Goal: Task Accomplishment & Management: Use online tool/utility

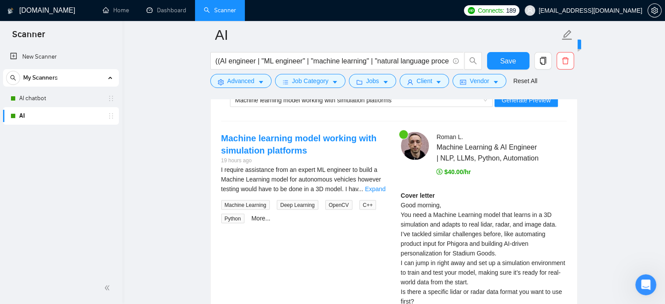
click at [17, 119] on div "AI" at bounding box center [62, 115] width 104 height 17
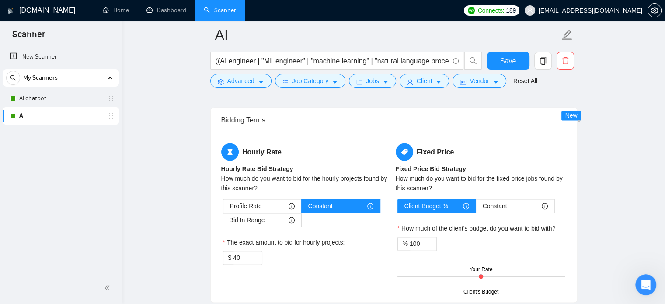
scroll to position [1474, 0]
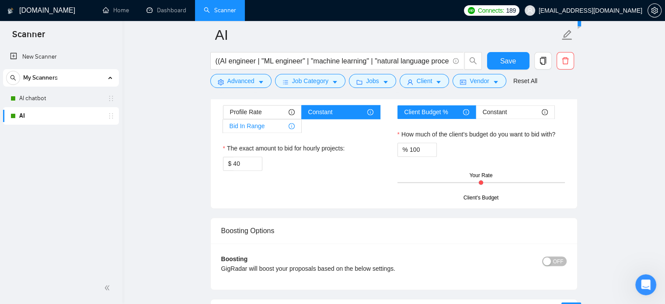
click at [269, 125] on div "Bid In Range" at bounding box center [261, 125] width 65 height 13
click at [223, 128] on input "Bid In Range" at bounding box center [223, 128] width 0 height 0
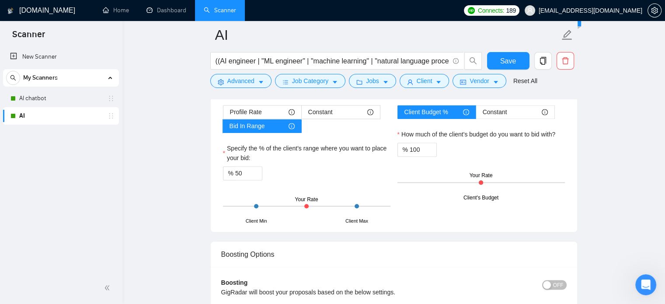
drag, startPoint x: 306, startPoint y: 204, endPoint x: 331, endPoint y: 204, distance: 25.3
click at [331, 204] on div "Client Min Client Max Your Rate" at bounding box center [306, 205] width 167 height 31
click at [336, 205] on div at bounding box center [306, 205] width 167 height 1
drag, startPoint x: 325, startPoint y: 203, endPoint x: 309, endPoint y: 204, distance: 16.2
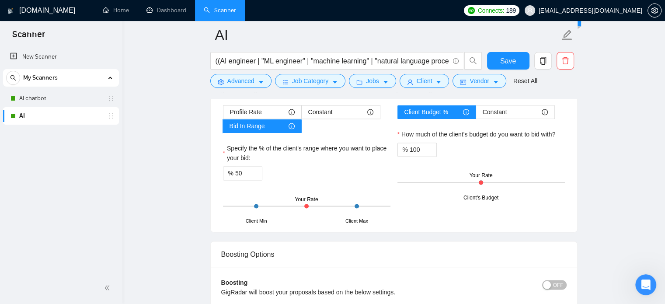
click at [325, 203] on div "Client Min Client Max Your Rate" at bounding box center [306, 205] width 167 height 31
drag, startPoint x: 306, startPoint y: 204, endPoint x: 327, endPoint y: 205, distance: 21.0
click at [325, 205] on div "Client Min Client Max Your Rate" at bounding box center [306, 205] width 167 height 31
click at [237, 171] on input "50" at bounding box center [248, 172] width 27 height 13
click at [262, 105] on div "Profile Rate" at bounding box center [262, 111] width 65 height 13
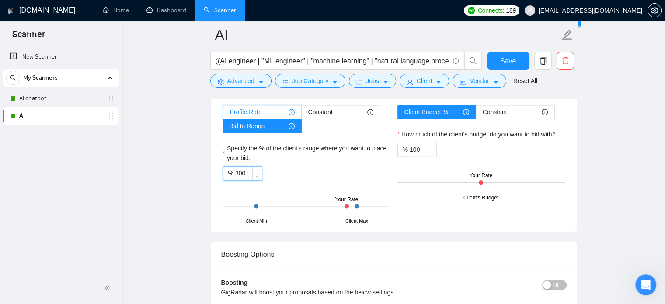
click at [223, 114] on input "Profile Rate" at bounding box center [223, 114] width 0 height 0
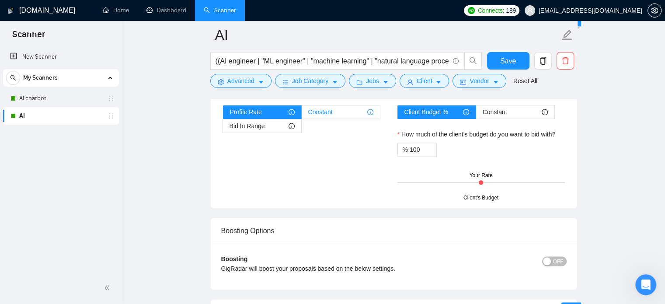
click at [320, 108] on span "Constant" at bounding box center [320, 111] width 24 height 13
click at [301, 114] on input "Constant" at bounding box center [301, 114] width 0 height 0
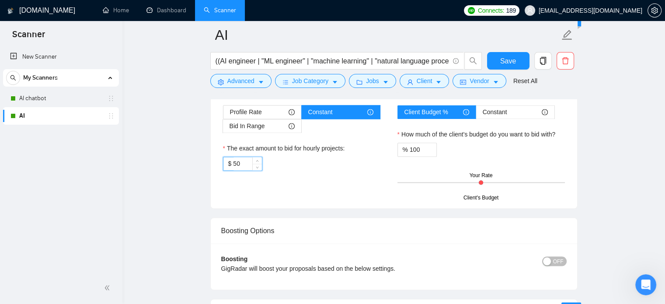
click at [236, 163] on input "50" at bounding box center [247, 163] width 28 height 13
type input "40"
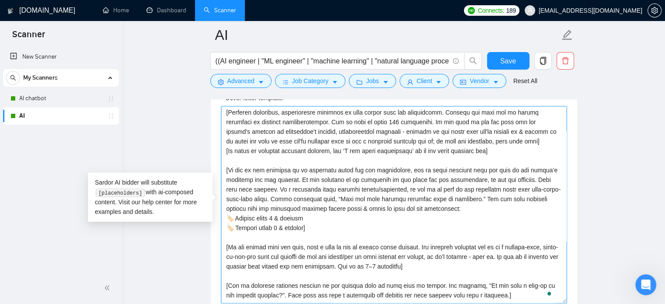
scroll to position [87, 0]
drag, startPoint x: 300, startPoint y: 220, endPoint x: 225, endPoint y: 167, distance: 91.3
click at [225, 167] on textarea "Cover letter template:" at bounding box center [393, 204] width 345 height 197
drag, startPoint x: 312, startPoint y: 227, endPoint x: 225, endPoint y: 166, distance: 105.3
click at [225, 166] on textarea "Cover letter template:" at bounding box center [393, 204] width 345 height 197
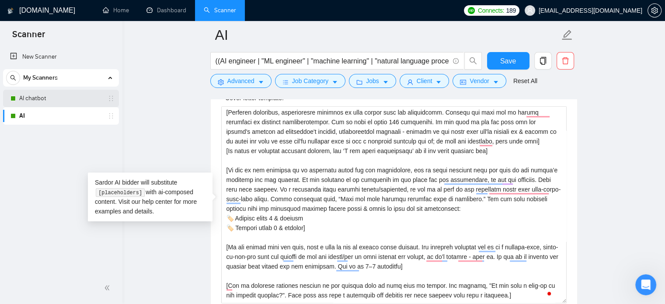
click at [34, 96] on link "AI chatbot" at bounding box center [60, 98] width 83 height 17
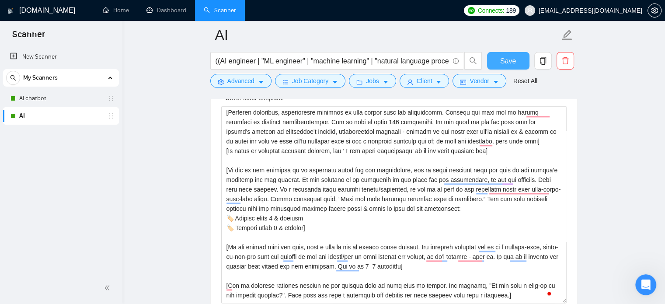
click at [498, 63] on button "Save" at bounding box center [508, 60] width 42 height 17
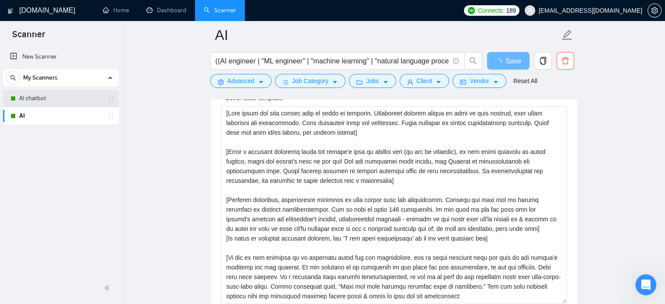
drag, startPoint x: 31, startPoint y: 97, endPoint x: 329, endPoint y: 145, distance: 302.3
click at [31, 97] on link "AI chatbot" at bounding box center [60, 98] width 83 height 17
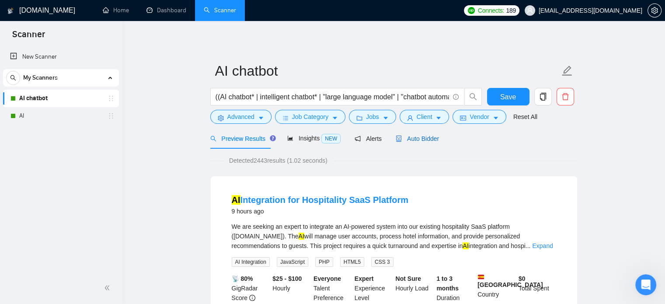
click at [425, 140] on span "Auto Bidder" at bounding box center [416, 138] width 43 height 7
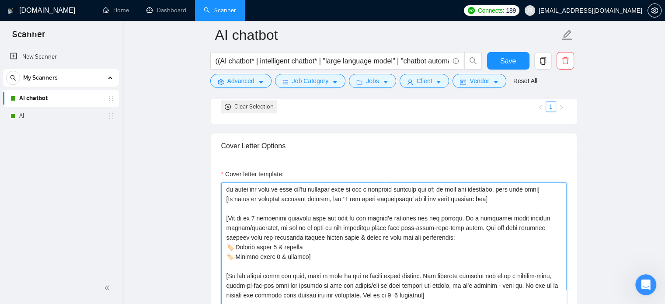
scroll to position [115, 0]
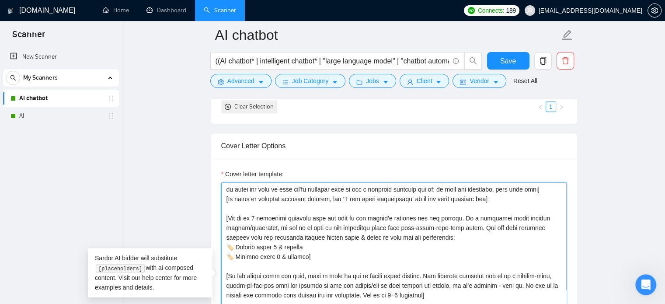
drag, startPoint x: 312, startPoint y: 256, endPoint x: 225, endPoint y: 212, distance: 96.7
click at [225, 212] on textarea "Cover letter template:" at bounding box center [393, 280] width 345 height 197
click at [302, 253] on textarea "Cover letter template:" at bounding box center [393, 280] width 345 height 197
drag, startPoint x: 308, startPoint y: 255, endPoint x: 226, endPoint y: 217, distance: 90.1
click at [226, 217] on textarea "Cover letter template:" at bounding box center [393, 280] width 345 height 197
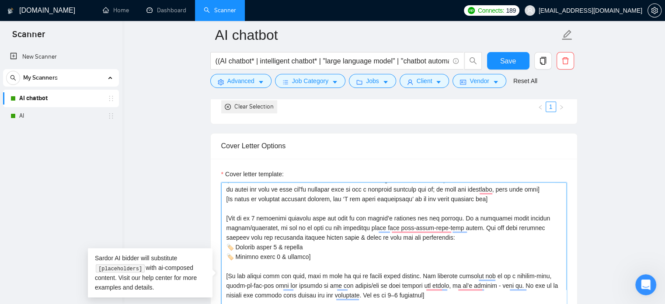
paste textarea "If any of the projects in my portfolio match the job description, add up those …"
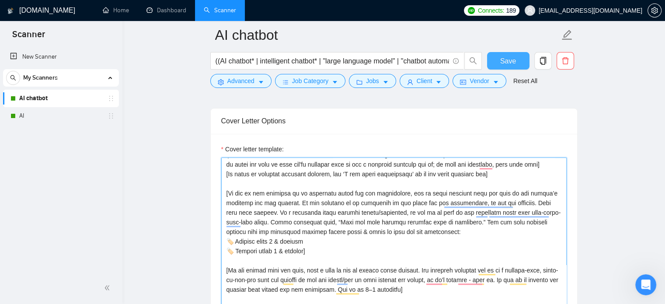
scroll to position [874, 0]
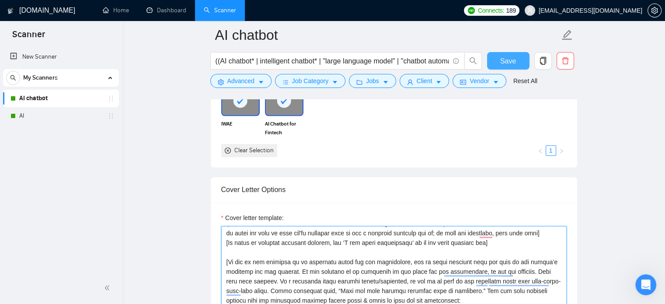
type textarea "[Your style and tone should feel as human as possible. Everything written shoul…"
click at [505, 56] on span "Save" at bounding box center [508, 60] width 16 height 11
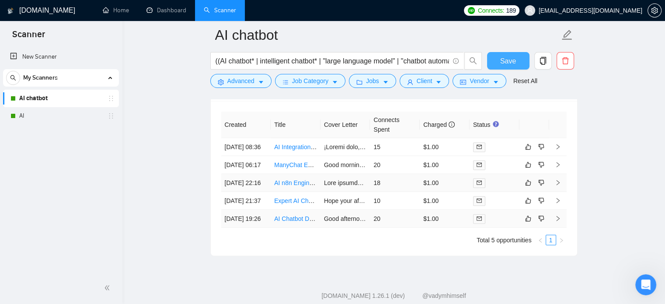
scroll to position [2170, 0]
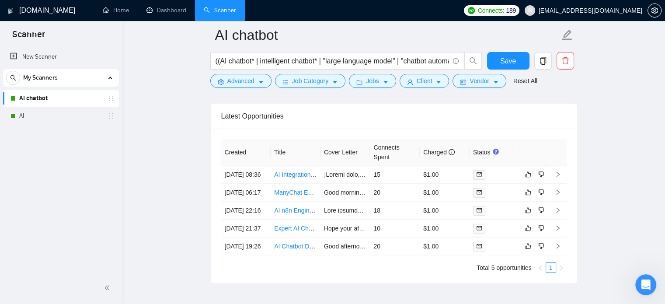
drag, startPoint x: 20, startPoint y: 116, endPoint x: 305, endPoint y: 143, distance: 285.7
click at [20, 116] on link "AI" at bounding box center [60, 115] width 83 height 17
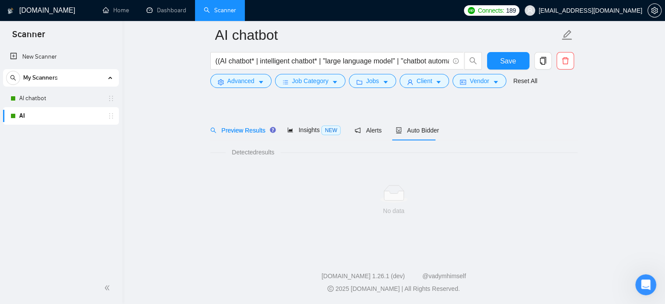
scroll to position [15, 0]
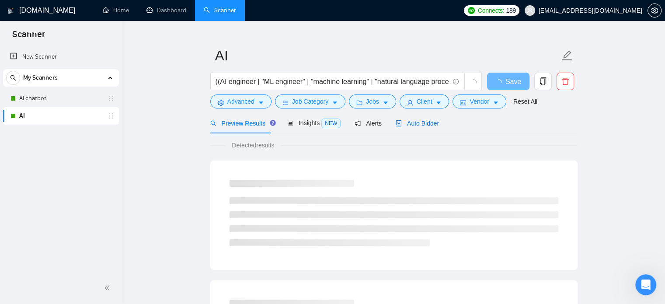
click at [395, 128] on div "Auto Bidder" at bounding box center [416, 123] width 43 height 10
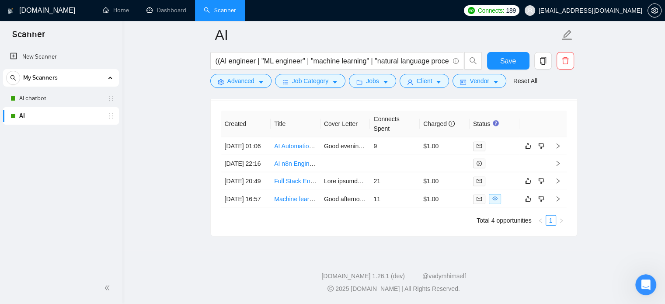
scroll to position [2321, 0]
drag, startPoint x: 38, startPoint y: 100, endPoint x: 96, endPoint y: 95, distance: 57.5
click at [38, 100] on link "AI chatbot" at bounding box center [60, 98] width 83 height 17
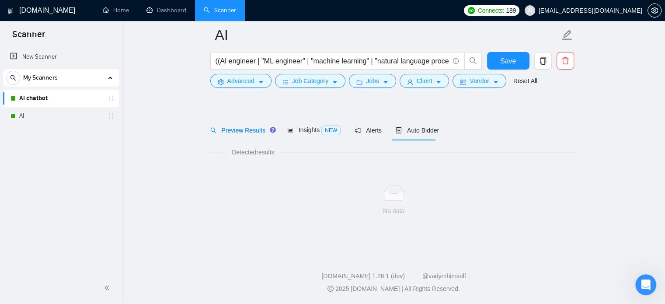
scroll to position [15, 0]
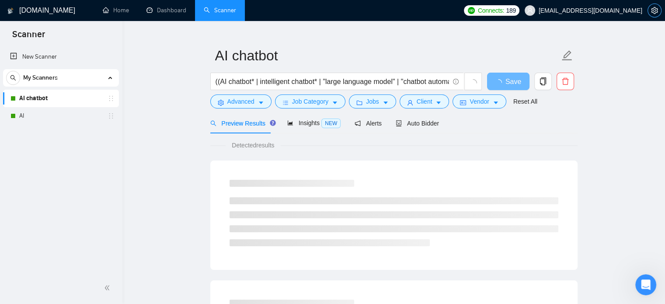
click at [654, 13] on icon "setting" at bounding box center [654, 10] width 7 height 7
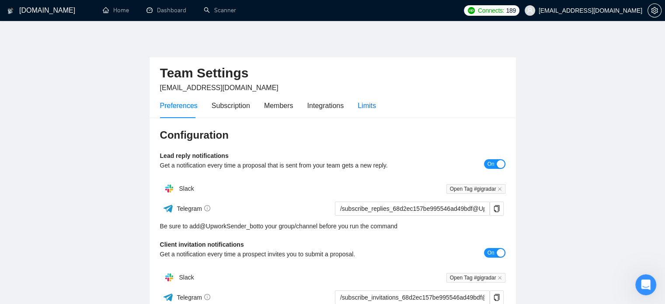
click at [365, 104] on div "Limits" at bounding box center [366, 105] width 18 height 11
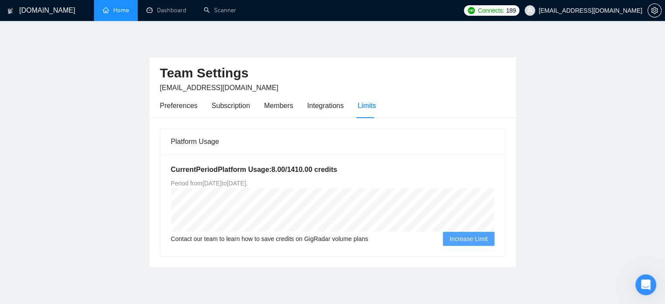
click at [116, 10] on link "Home" at bounding box center [116, 10] width 26 height 7
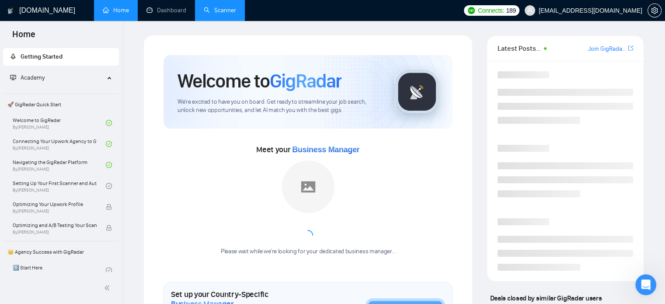
click at [220, 7] on link "Scanner" at bounding box center [220, 10] width 32 height 7
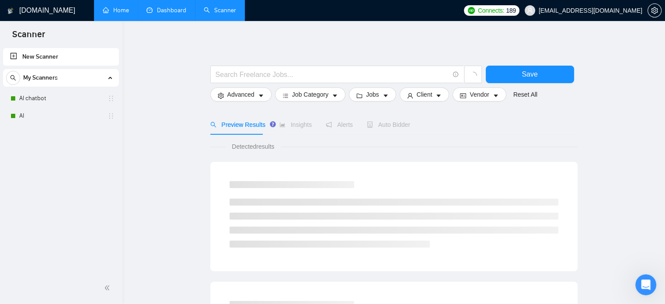
click at [183, 8] on link "Dashboard" at bounding box center [166, 10] width 40 height 7
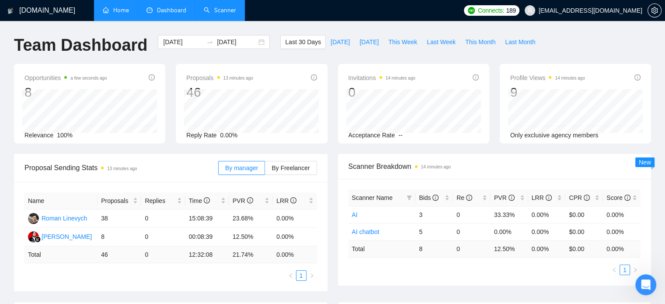
click at [215, 7] on link "Scanner" at bounding box center [220, 10] width 32 height 7
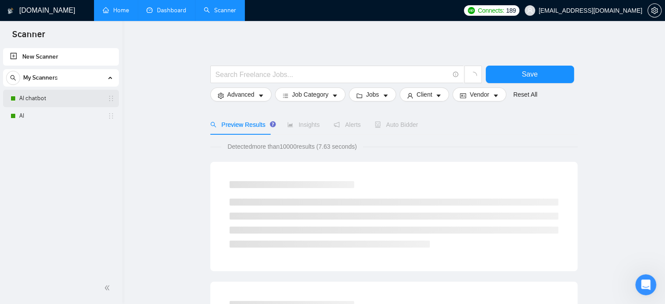
click at [53, 99] on link "AI chatbot" at bounding box center [60, 98] width 83 height 17
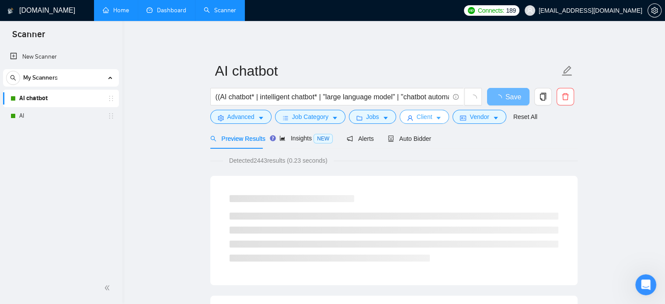
click at [440, 118] on button "Client" at bounding box center [424, 117] width 50 height 14
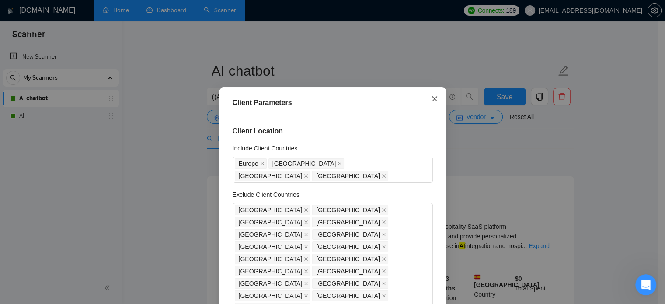
click at [433, 96] on icon "close" at bounding box center [434, 98] width 7 height 7
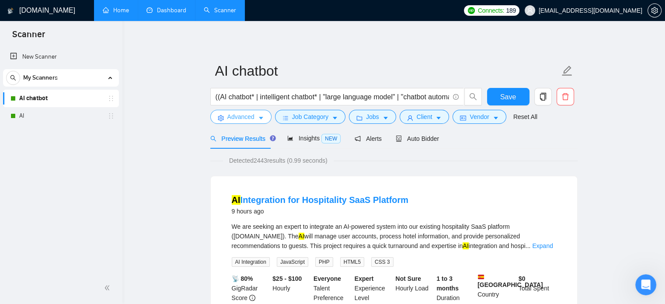
click at [242, 119] on span "Advanced" at bounding box center [240, 117] width 27 height 10
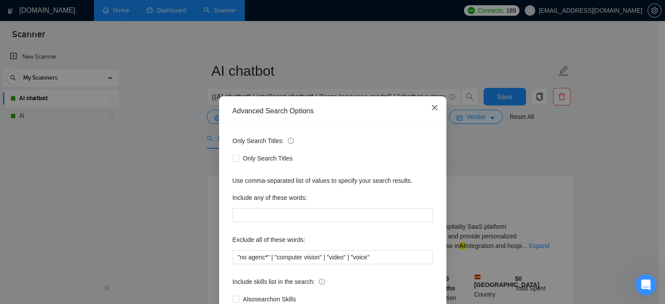
click at [432, 109] on icon "close" at bounding box center [433, 107] width 5 height 5
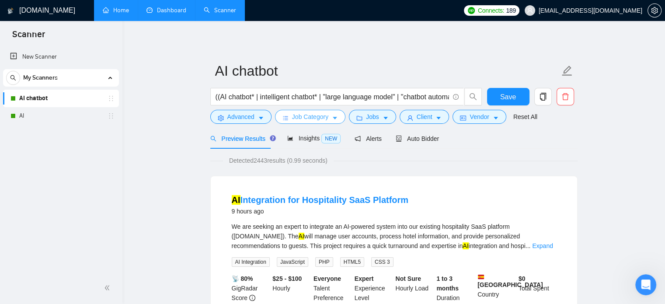
click at [332, 121] on icon "caret-down" at bounding box center [335, 118] width 6 height 6
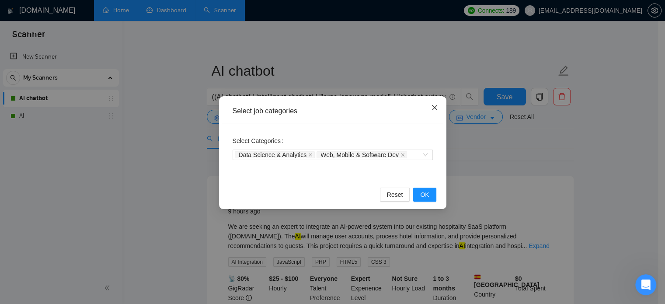
click at [435, 108] on icon "close" at bounding box center [434, 107] width 7 height 7
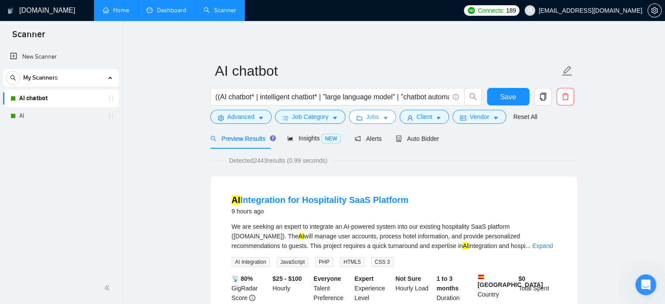
click at [386, 119] on button "Jobs" at bounding box center [372, 117] width 47 height 14
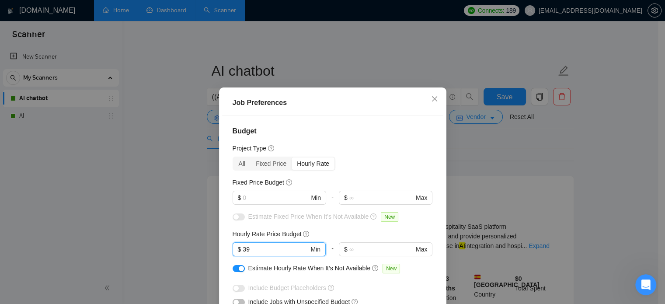
drag, startPoint x: 252, startPoint y: 247, endPoint x: 239, endPoint y: 247, distance: 12.2
click at [242, 247] on input "39" at bounding box center [275, 249] width 66 height 10
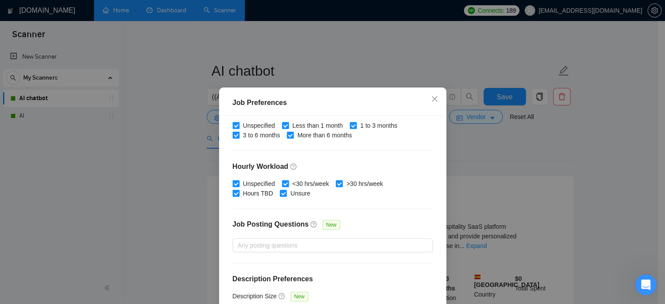
scroll to position [62, 0]
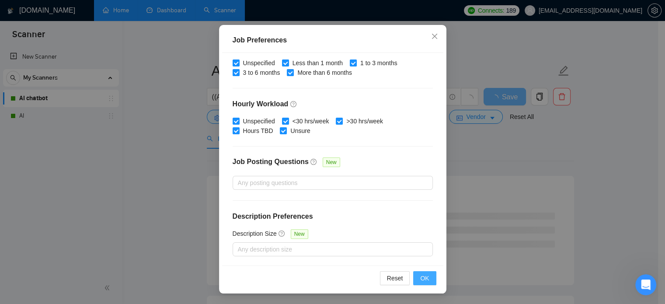
type input "40"
click at [422, 277] on span "OK" at bounding box center [424, 278] width 9 height 10
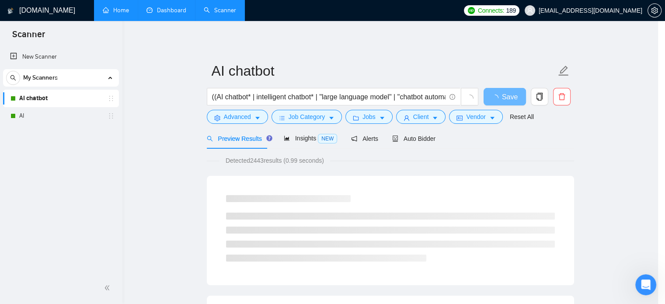
scroll to position [28, 0]
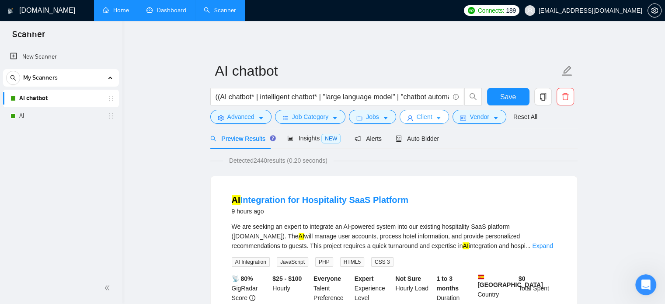
click at [425, 114] on span "Client" at bounding box center [424, 117] width 16 height 10
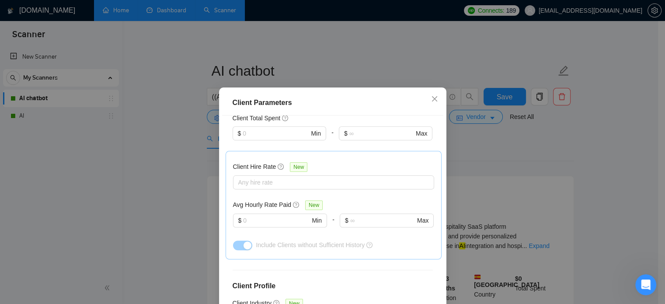
scroll to position [369, 0]
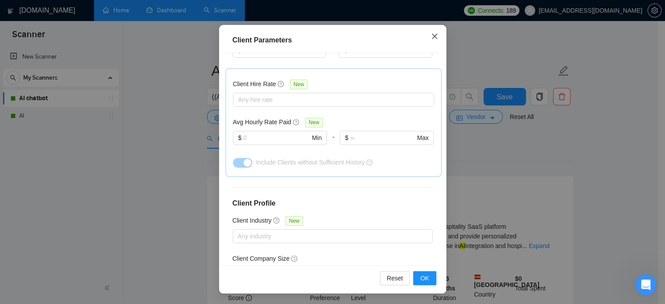
click at [431, 36] on icon "close" at bounding box center [434, 36] width 7 height 7
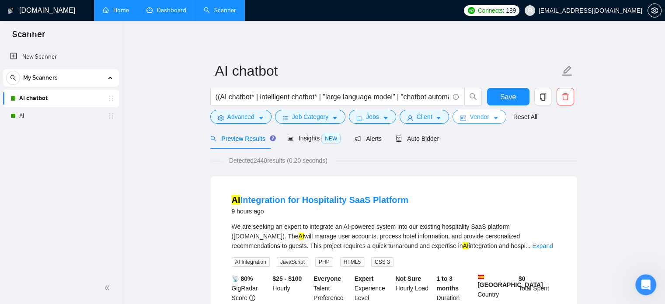
click at [493, 118] on icon "caret-down" at bounding box center [495, 118] width 4 height 3
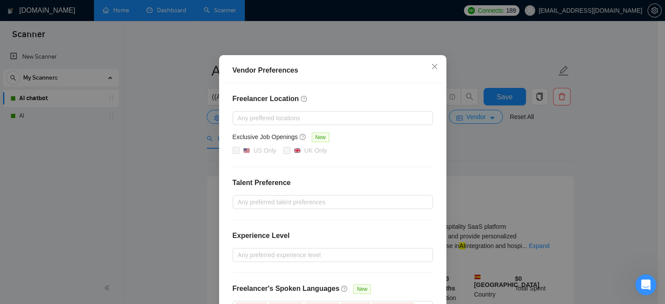
scroll to position [0, 0]
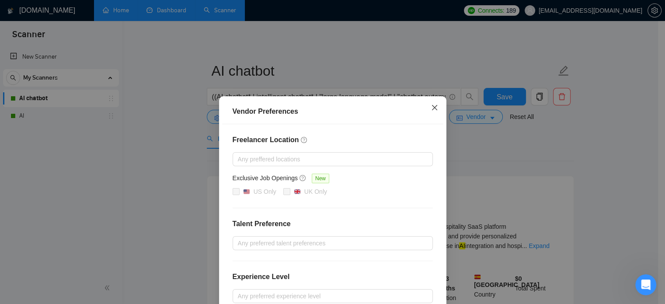
click at [431, 104] on icon "close" at bounding box center [434, 107] width 7 height 7
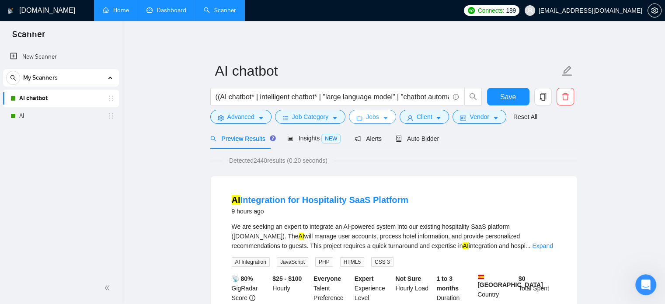
click at [388, 119] on button "Jobs" at bounding box center [372, 117] width 47 height 14
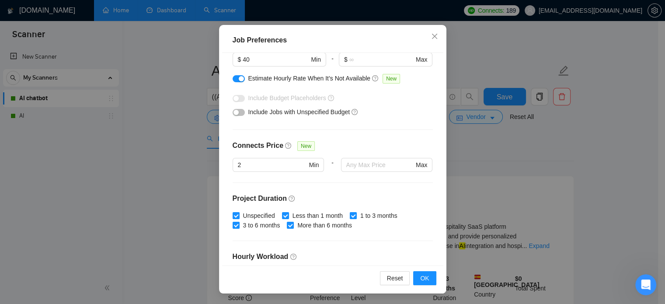
scroll to position [17, 0]
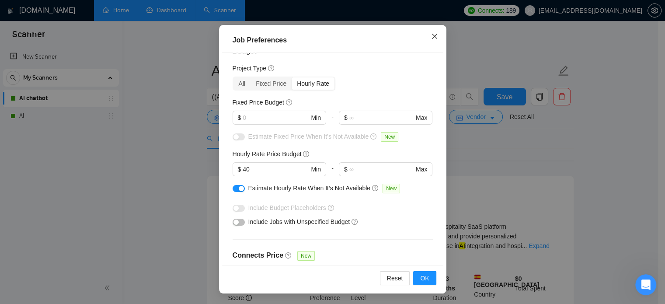
click at [434, 34] on span "Close" at bounding box center [434, 37] width 24 height 24
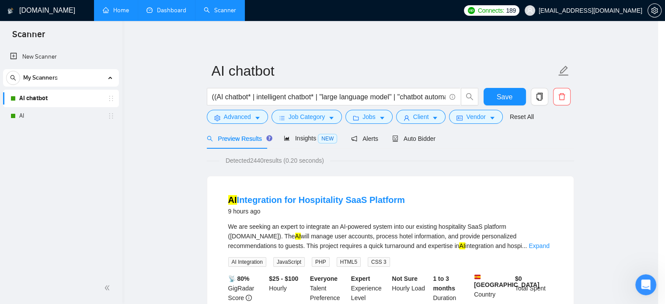
scroll to position [28, 0]
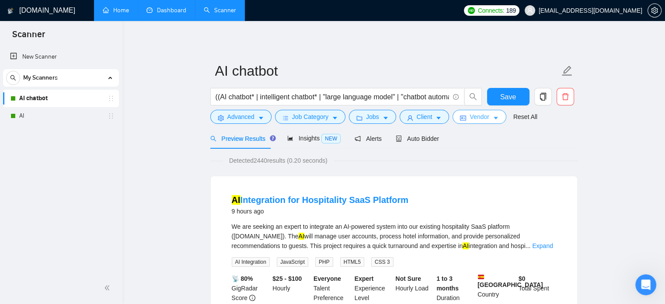
click at [492, 120] on icon "caret-down" at bounding box center [495, 118] width 6 height 6
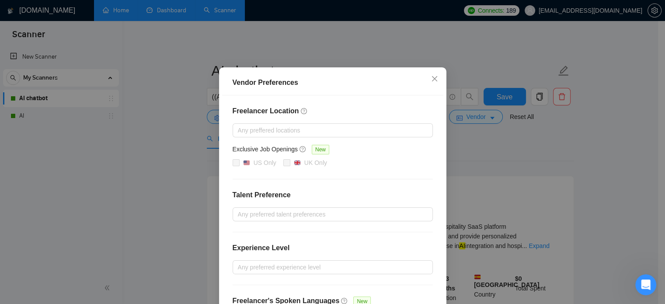
scroll to position [0, 0]
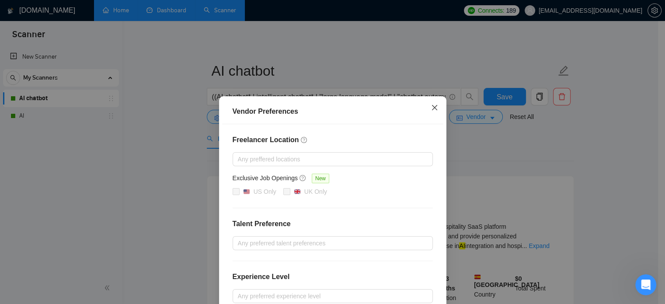
click at [431, 108] on icon "close" at bounding box center [434, 107] width 7 height 7
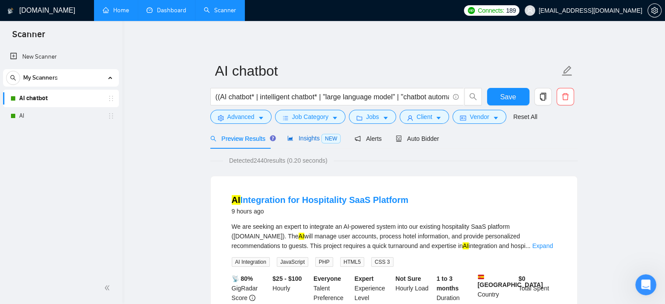
click at [294, 140] on span "Insights NEW" at bounding box center [313, 138] width 53 height 7
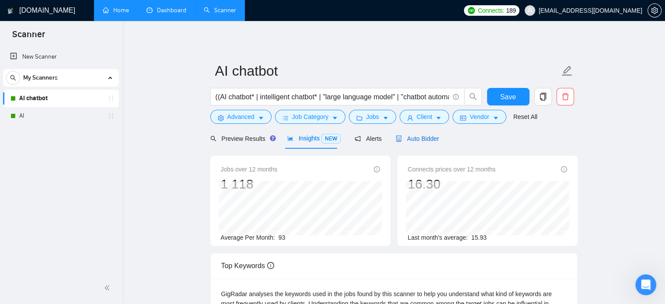
click at [419, 138] on span "Auto Bidder" at bounding box center [416, 138] width 43 height 7
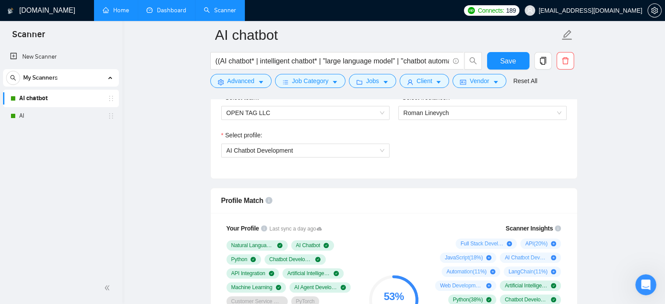
scroll to position [568, 0]
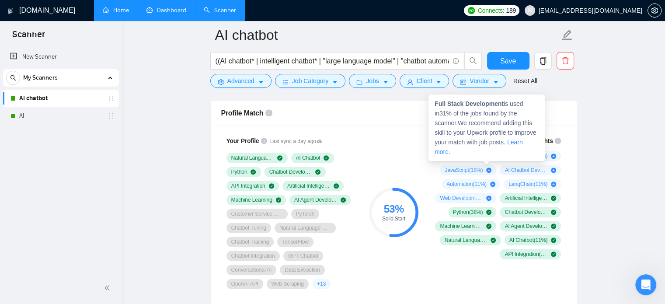
drag, startPoint x: 461, startPoint y: 155, endPoint x: 498, endPoint y: 156, distance: 37.6
click at [498, 156] on span "Full Stack Development ( 31 %)" at bounding box center [481, 155] width 43 height 7
drag, startPoint x: 433, startPoint y: 103, endPoint x: 502, endPoint y: 106, distance: 68.2
click at [502, 106] on div "Full Stack Development is used in 31 % of the jobs found by the scanner. We rec…" at bounding box center [486, 127] width 116 height 66
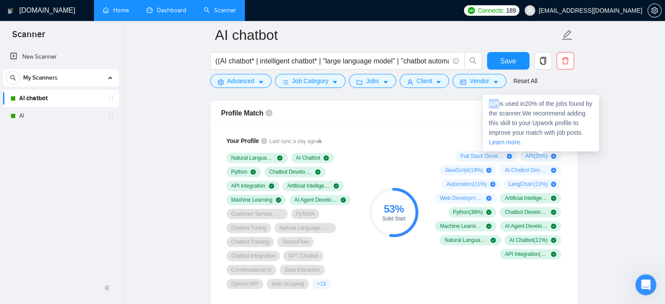
drag, startPoint x: 488, startPoint y: 104, endPoint x: 498, endPoint y: 104, distance: 10.1
click at [498, 104] on strong "API" at bounding box center [493, 103] width 10 height 7
copy strong "API"
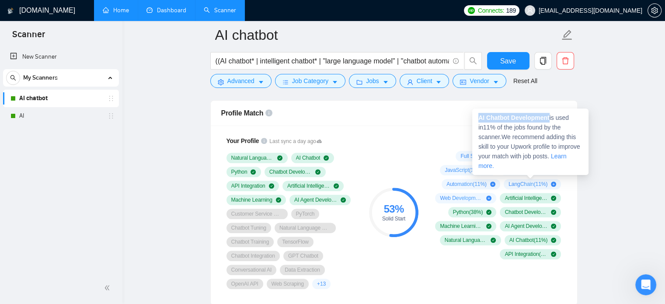
drag, startPoint x: 478, startPoint y: 117, endPoint x: 550, endPoint y: 117, distance: 72.5
click at [550, 117] on span "AI Chatbot Development is used in 11 % of the jobs found by the scanner. We rec…" at bounding box center [529, 141] width 102 height 55
copy strong "AI Chatbot Development"
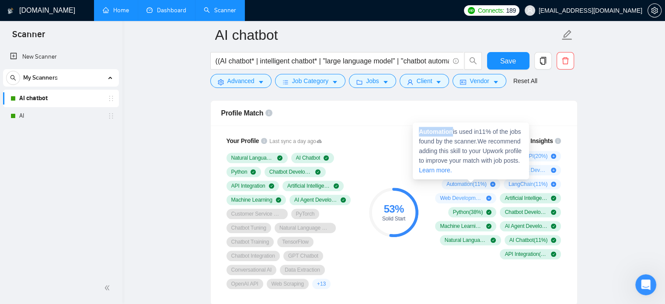
drag, startPoint x: 419, startPoint y: 132, endPoint x: 453, endPoint y: 129, distance: 33.8
click at [453, 129] on strong "Automation" at bounding box center [436, 131] width 34 height 7
copy strong "Automation"
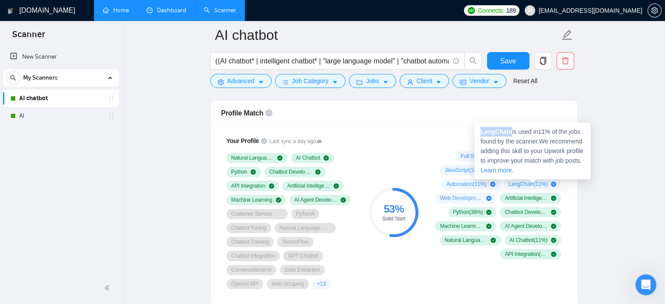
drag, startPoint x: 480, startPoint y: 129, endPoint x: 510, endPoint y: 129, distance: 30.1
click at [510, 129] on strong "LangChain" at bounding box center [495, 131] width 31 height 7
copy strong "LangChain"
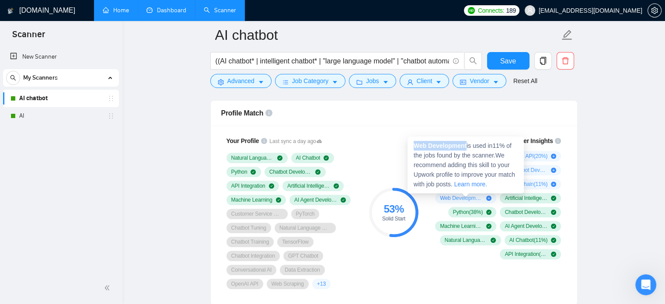
drag, startPoint x: 414, startPoint y: 145, endPoint x: 466, endPoint y: 141, distance: 52.1
click at [466, 142] on strong "Web Development" at bounding box center [439, 145] width 53 height 7
copy strong "Web Development"
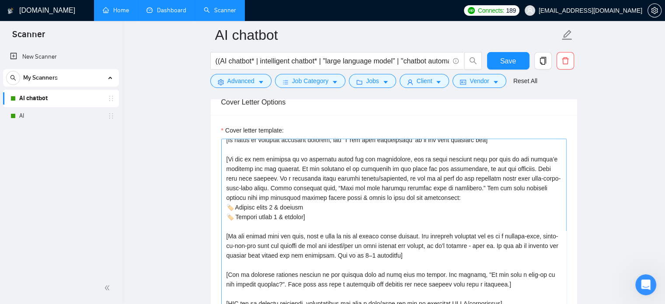
scroll to position [135, 0]
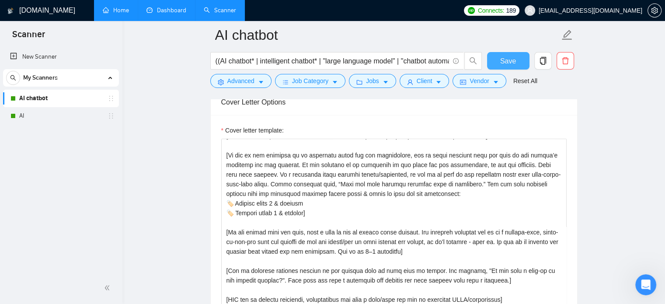
click at [492, 59] on button "Save" at bounding box center [508, 60] width 42 height 17
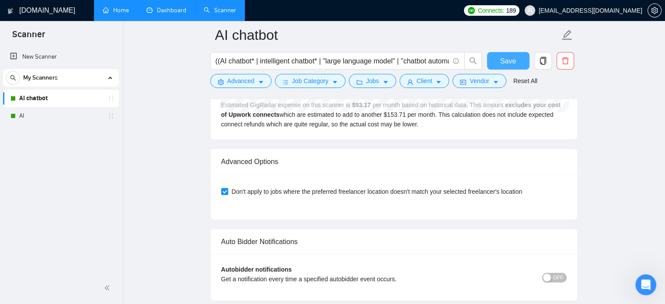
scroll to position [1967, 0]
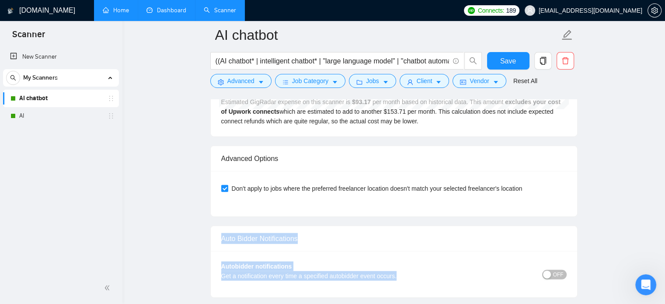
drag, startPoint x: 249, startPoint y: 242, endPoint x: 404, endPoint y: 274, distance: 158.0
click at [404, 274] on div "Auto Bidder Notifications Autobidder notifications Get a notification every tim…" at bounding box center [393, 261] width 367 height 72
copy div "Auto Bidder Notifications Autobidder notifications Get a notification every tim…"
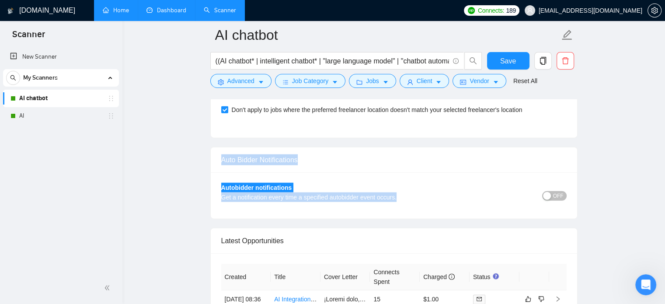
scroll to position [2141, 0]
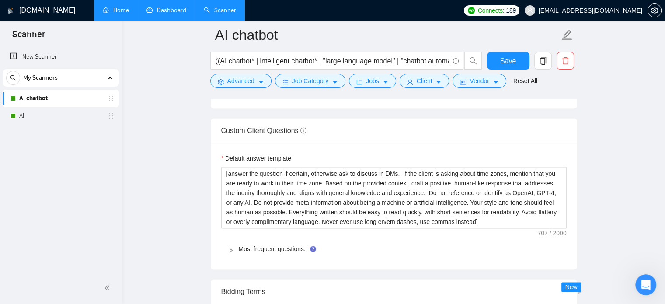
scroll to position [1224, 0]
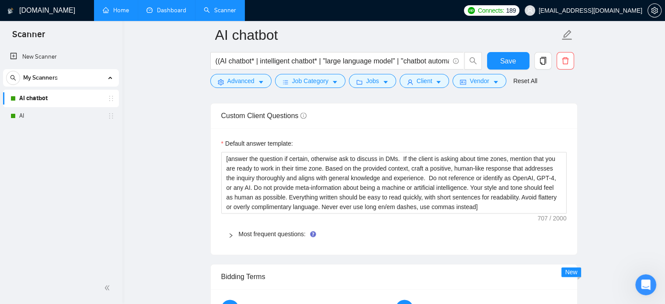
click at [227, 235] on div "Most frequent questions:" at bounding box center [393, 234] width 345 height 20
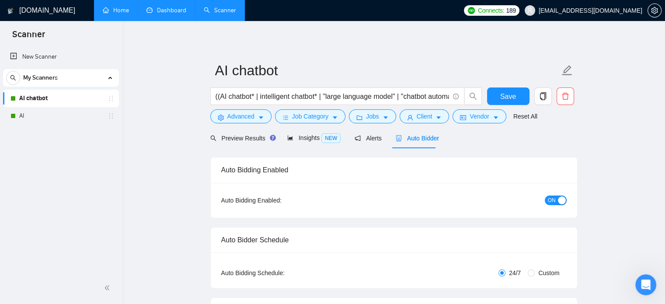
scroll to position [0, 0]
click at [506, 97] on span "Save" at bounding box center [508, 96] width 16 height 11
click at [364, 143] on div "Alerts" at bounding box center [367, 138] width 27 height 21
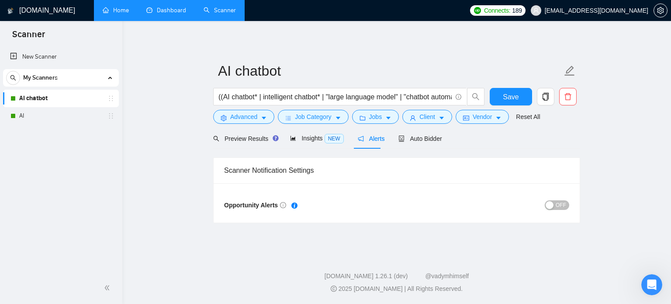
click at [560, 204] on span "OFF" at bounding box center [561, 205] width 10 height 10
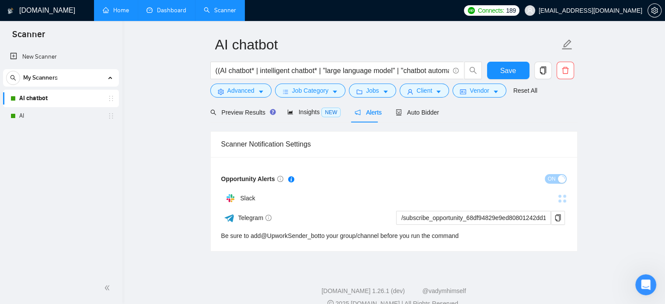
scroll to position [40, 0]
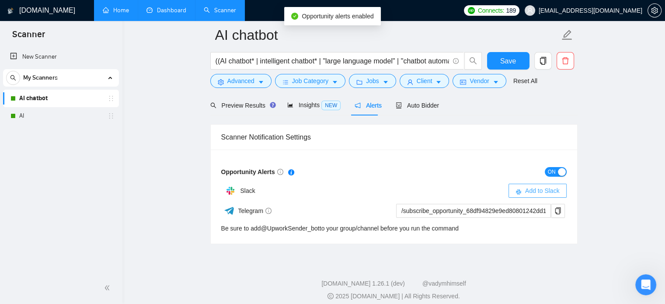
drag, startPoint x: 538, startPoint y: 183, endPoint x: 536, endPoint y: 188, distance: 6.1
click at [537, 184] on div "Slack Add to Slack" at bounding box center [393, 190] width 345 height 17
click at [535, 191] on span "Add to Slack" at bounding box center [542, 191] width 35 height 10
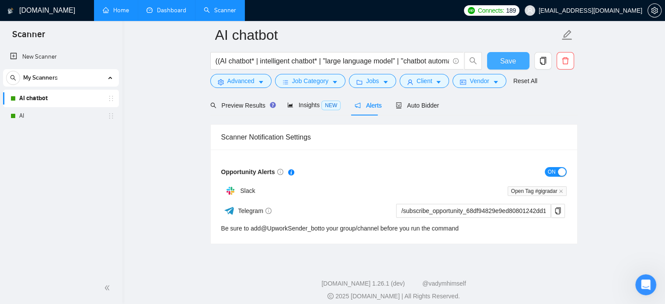
click at [512, 64] on span "Save" at bounding box center [508, 60] width 16 height 11
click at [421, 102] on span "Auto Bidder" at bounding box center [416, 105] width 43 height 7
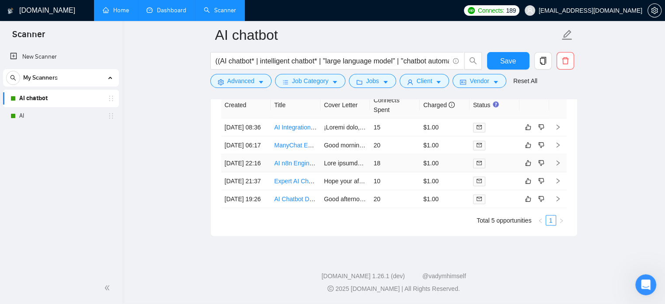
scroll to position [2213, 0]
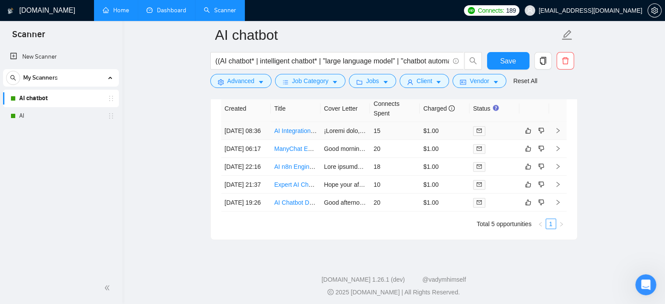
click at [374, 131] on td "15" at bounding box center [395, 131] width 50 height 18
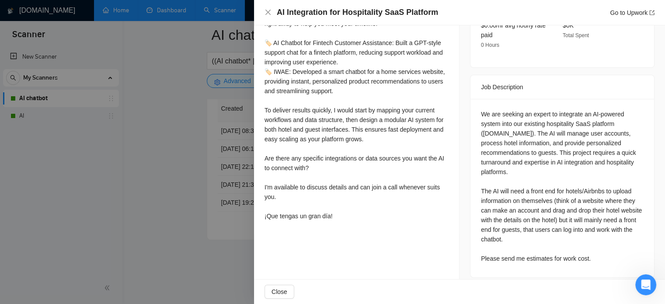
scroll to position [174, 0]
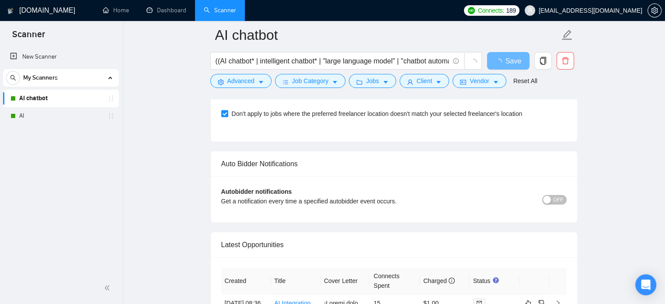
click at [50, 103] on link "AI chatbot" at bounding box center [60, 98] width 83 height 17
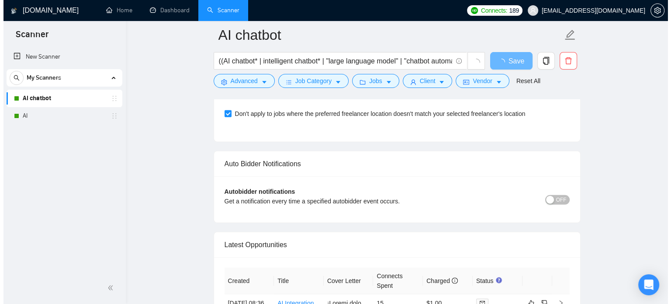
scroll to position [2213, 0]
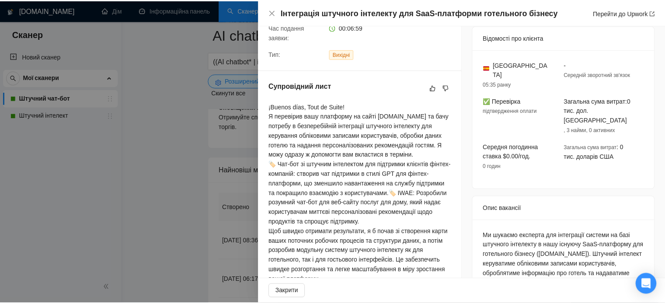
scroll to position [175, 0]
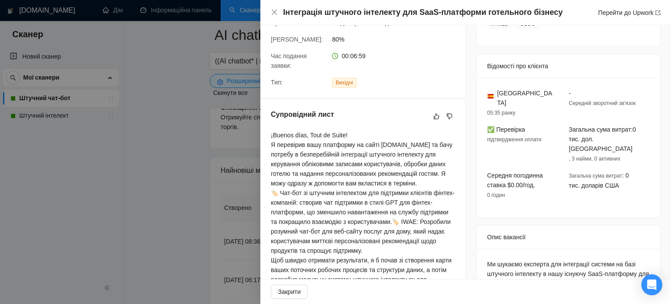
click at [170, 208] on div at bounding box center [335, 152] width 671 height 304
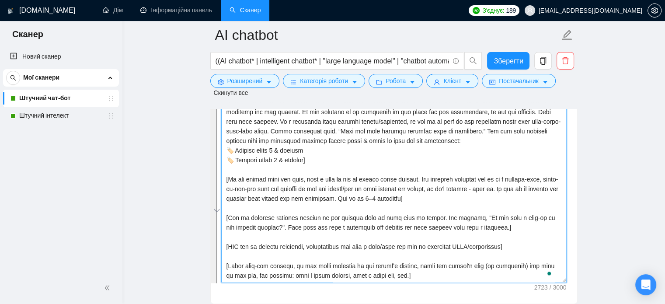
scroll to position [135, 0]
drag, startPoint x: 224, startPoint y: 182, endPoint x: 423, endPoint y: 281, distance: 222.7
click at [424, 287] on div "Шаблон супровідного листа:" at bounding box center [394, 182] width 366 height 241
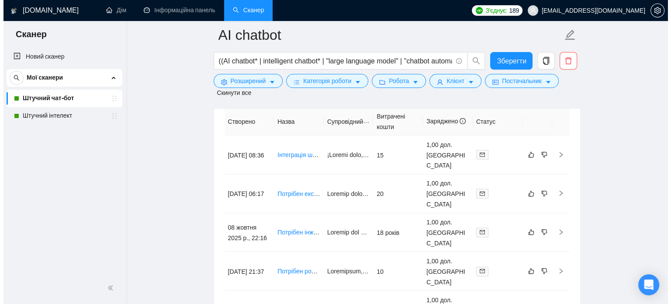
scroll to position [2213, 0]
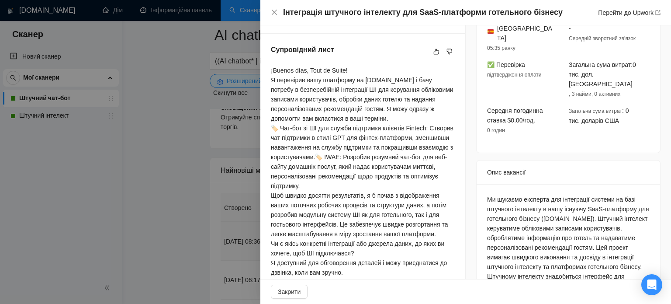
scroll to position [218, 0]
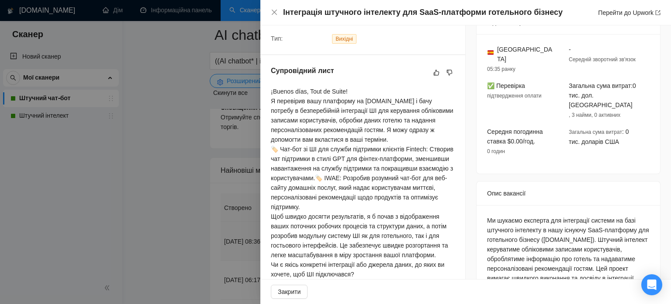
click at [175, 167] on div at bounding box center [335, 152] width 671 height 304
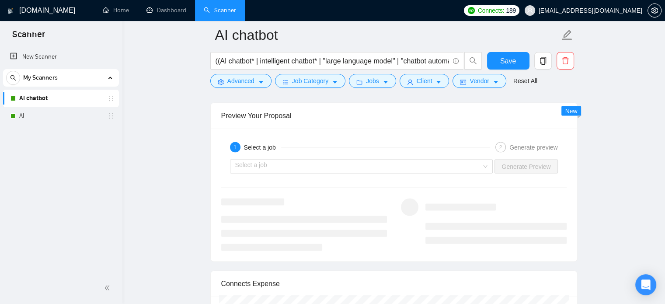
scroll to position [1689, 0]
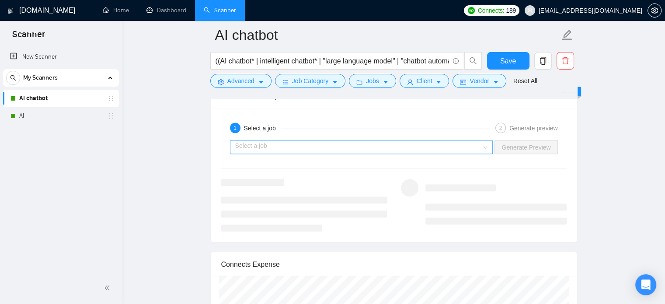
click at [284, 145] on input "search" at bounding box center [358, 147] width 246 height 13
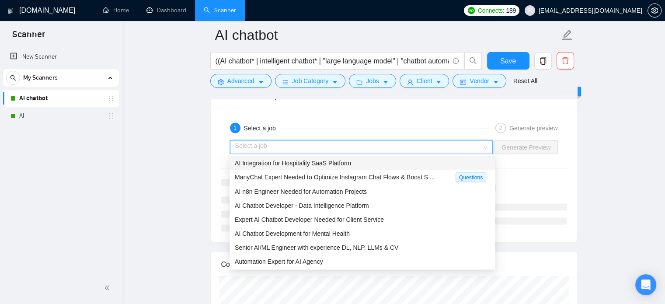
click at [277, 166] on span "AI Integration for Hospitality SaaS Platform" at bounding box center [293, 162] width 116 height 7
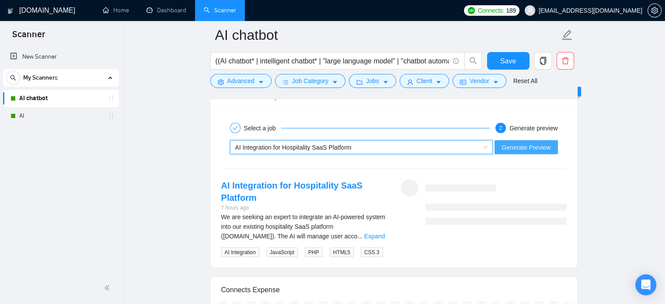
click at [524, 143] on span "Generate Preview" at bounding box center [525, 147] width 49 height 10
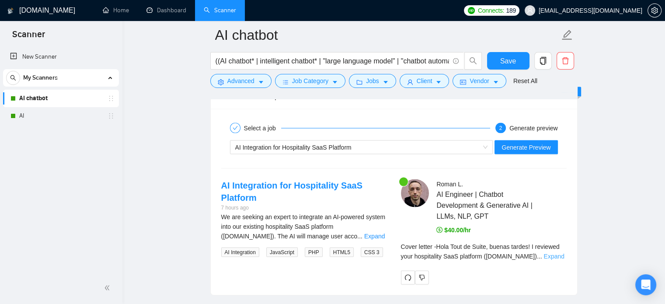
click at [552, 253] on link "Expand" at bounding box center [553, 256] width 21 height 7
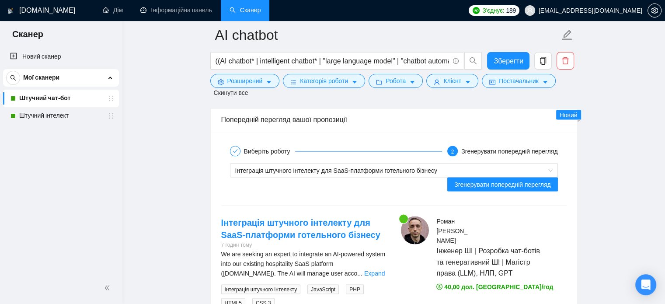
scroll to position [1776, 0]
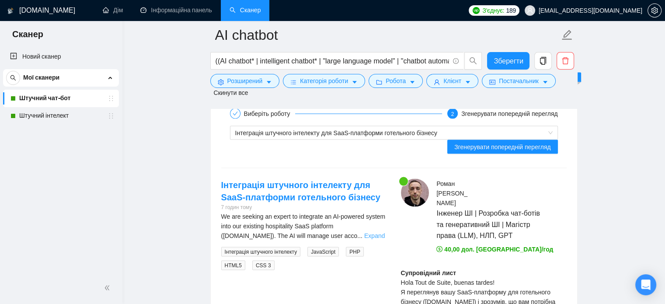
click at [371, 235] on link "Expand" at bounding box center [374, 235] width 21 height 7
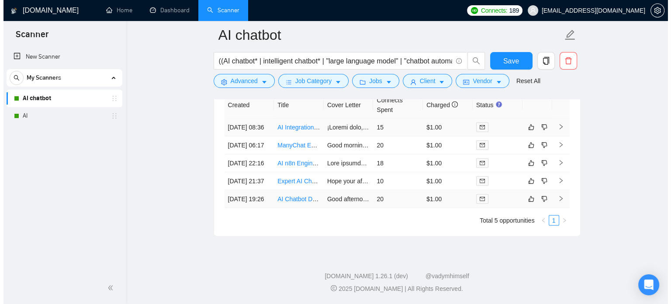
scroll to position [2485, 0]
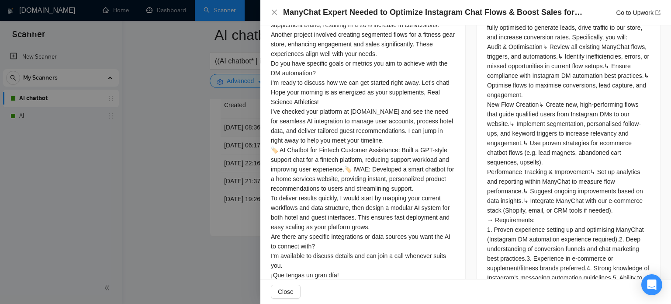
scroll to position [305, 0]
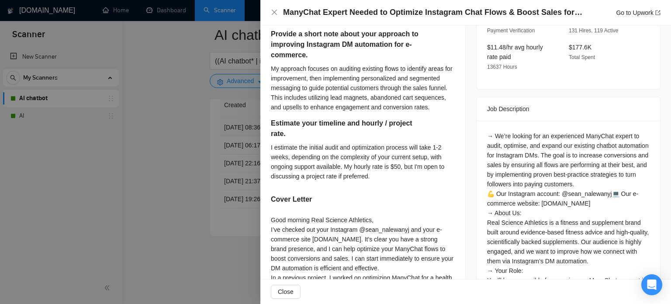
click at [166, 165] on div at bounding box center [335, 152] width 671 height 304
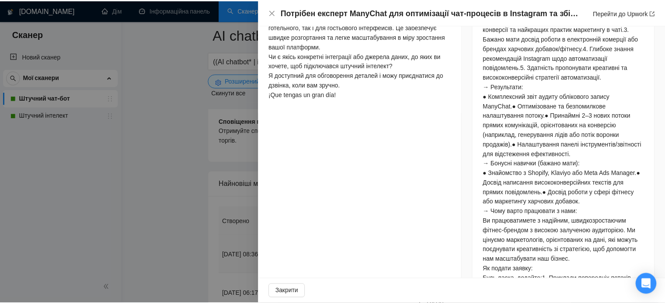
scroll to position [922, 0]
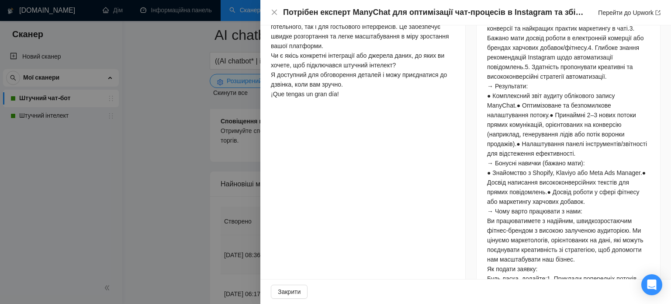
click at [179, 182] on div at bounding box center [335, 152] width 671 height 304
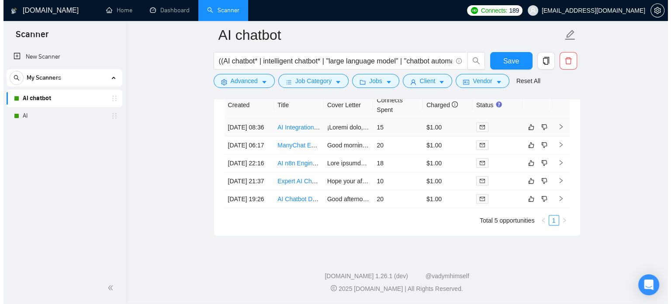
scroll to position [2441, 0]
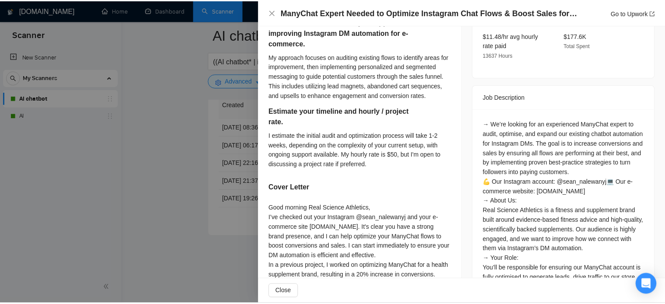
scroll to position [310, 0]
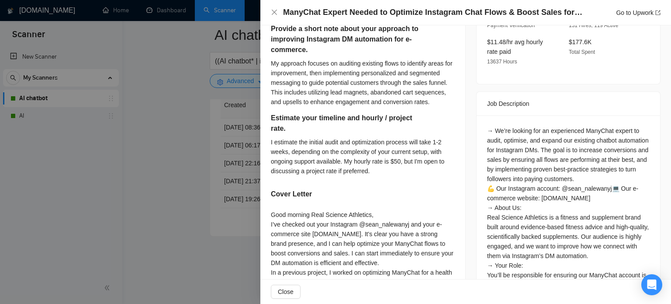
click at [169, 154] on div at bounding box center [335, 152] width 671 height 304
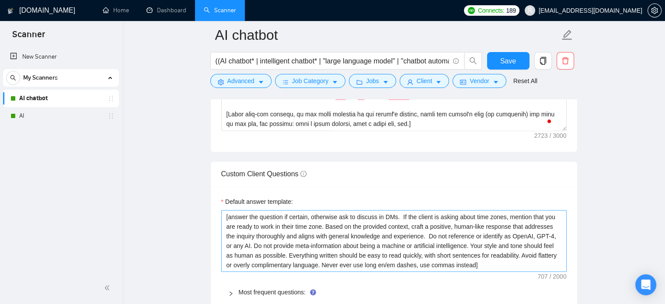
scroll to position [1218, 0]
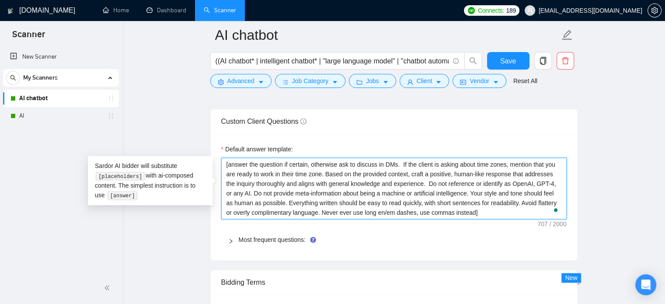
drag, startPoint x: 471, startPoint y: 211, endPoint x: 224, endPoint y: 160, distance: 252.4
click at [224, 160] on textarea "[answer the question if certain, otherwise ask to discuss in DMs. If the client…" at bounding box center [393, 188] width 345 height 62
click at [332, 178] on textarea "[answer the question if certain, otherwise ask to discuss in DMs. If the client…" at bounding box center [393, 188] width 345 height 62
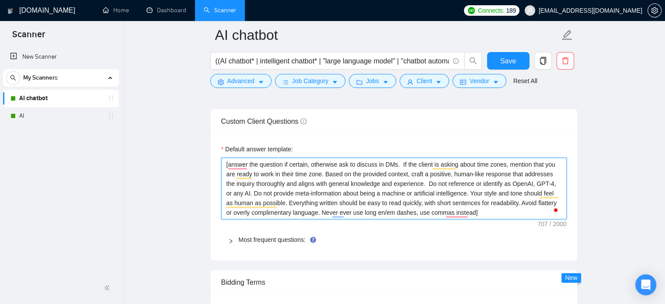
click at [398, 162] on textarea "[answer the question if certain, otherwise ask to discuss in DMs. If the client…" at bounding box center [393, 188] width 345 height 62
paste textarea "If ask about the estimate, ask to discuss it in DMs"
type textarea "[answer the question if certain, otherwise ask to discuss in DMs. If ask about …"
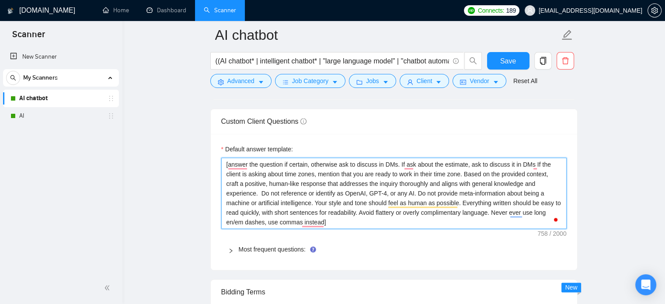
type textarea "[answer the question if certain, otherwise ask to discuss in DMs. If ask about …"
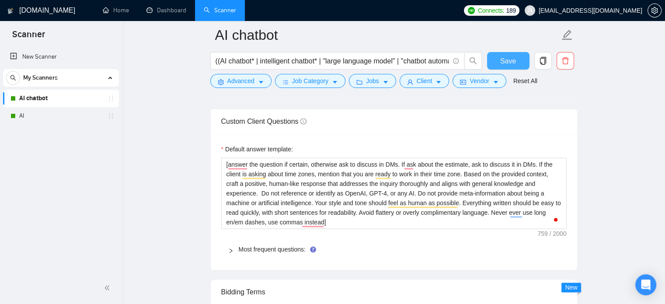
click at [495, 61] on button "Save" at bounding box center [508, 60] width 42 height 17
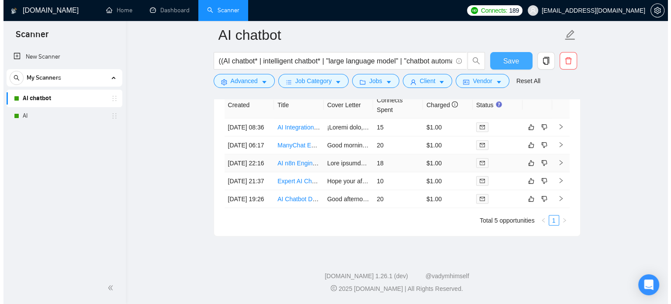
scroll to position [2494, 0]
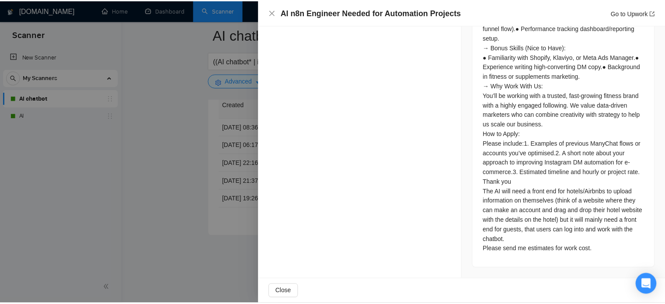
scroll to position [1295, 0]
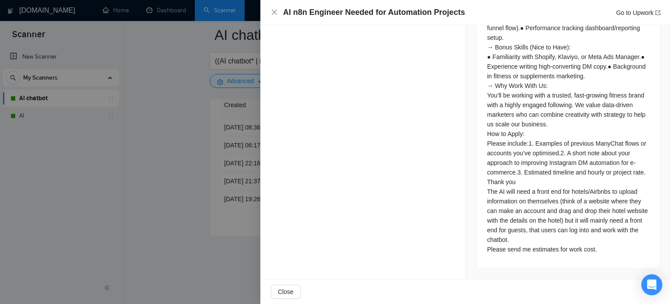
click at [50, 211] on div at bounding box center [335, 152] width 671 height 304
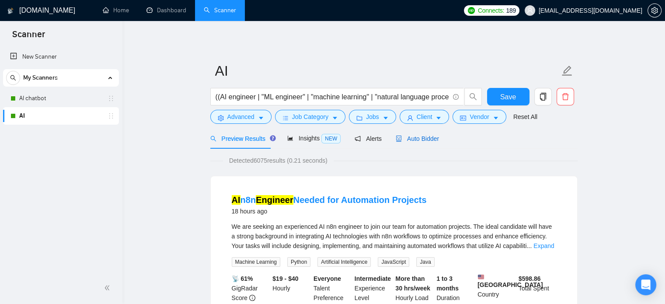
click at [416, 141] on span "Auto Bidder" at bounding box center [416, 138] width 43 height 7
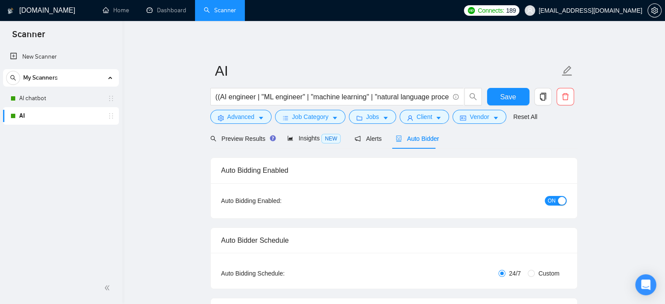
checkbox input "true"
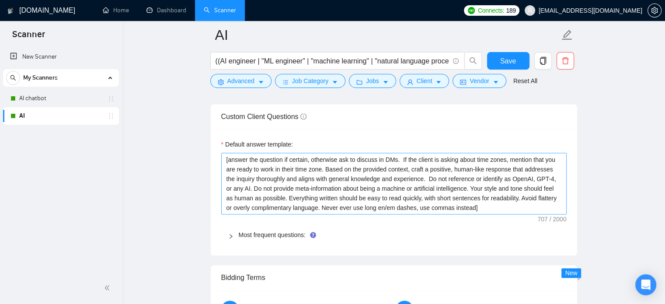
scroll to position [1223, 0]
click at [398, 158] on textarea "[answer the question if certain, otherwise ask to discuss in DMs. If the client…" at bounding box center [393, 183] width 345 height 62
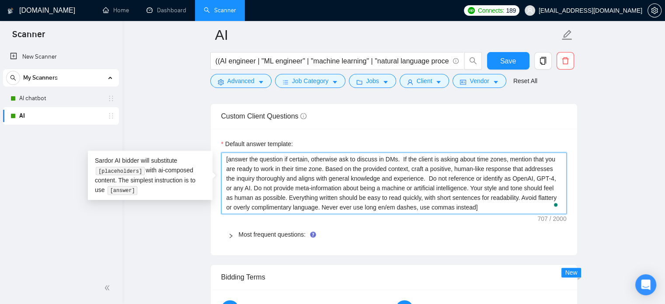
paste textarea "If ask about the estimate, ask to discuss it in DMs"
type textarea "[answer the question if certain, otherwise ask to discuss in DMs. If ask about …"
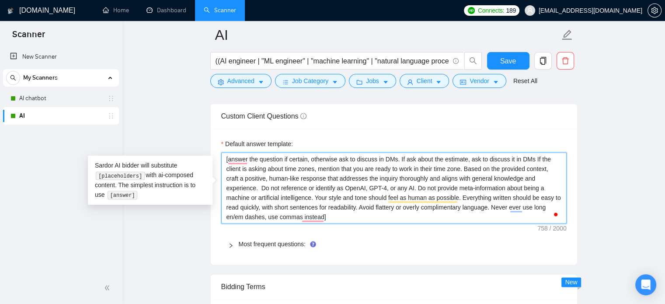
type textarea "[answer the question if certain, otherwise ask to discuss in DMs. If ask about …"
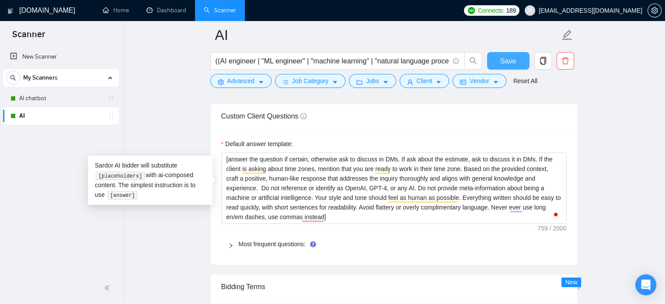
click at [498, 59] on button "Save" at bounding box center [508, 60] width 42 height 17
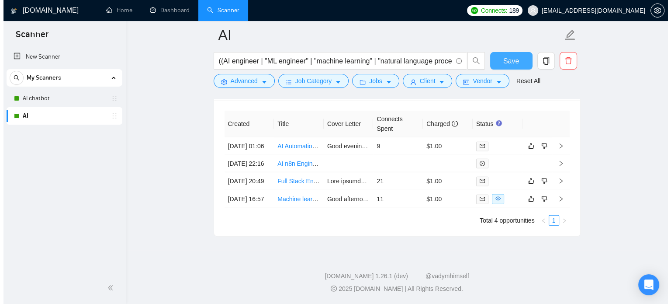
scroll to position [2358, 0]
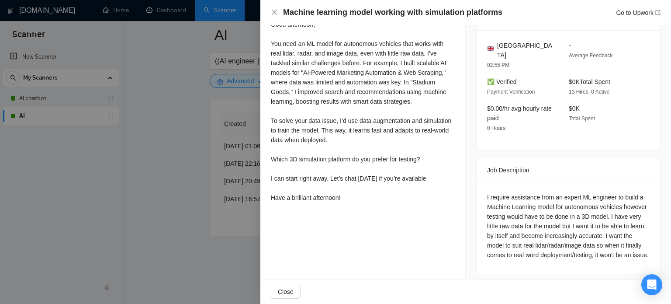
scroll to position [262, 0]
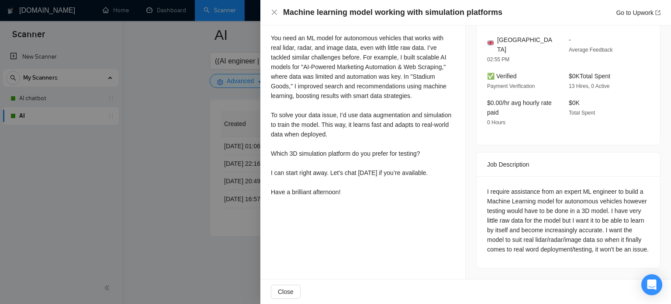
click at [150, 227] on div at bounding box center [335, 152] width 671 height 304
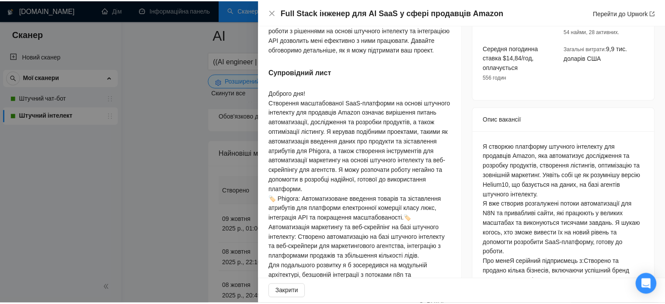
scroll to position [316, 0]
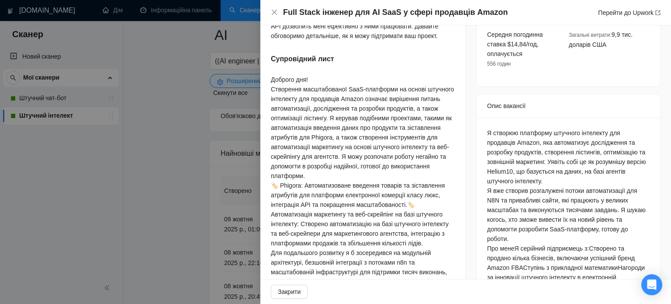
click at [165, 154] on div at bounding box center [335, 152] width 671 height 304
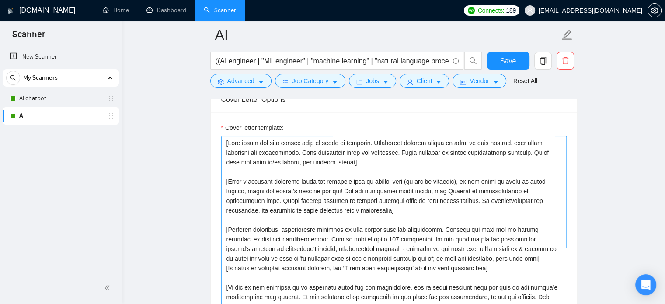
scroll to position [959, 0]
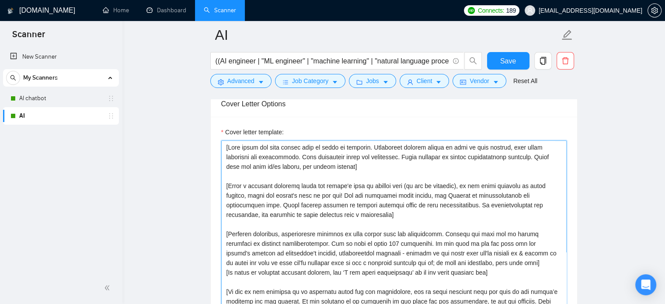
click at [235, 226] on textarea "Cover letter template:" at bounding box center [393, 238] width 345 height 197
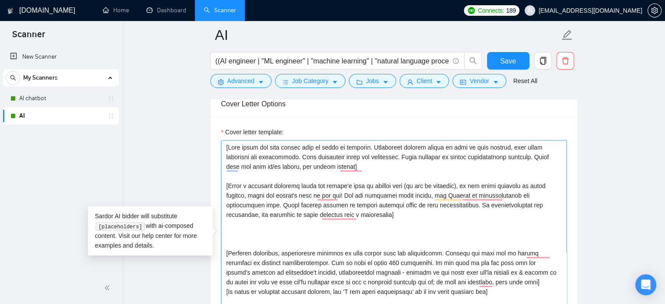
paste textarea "To enrich screen reader interactions, please activate Accessibility in Grammarl…"
type textarea "[Your style and tone should feel as human as possible. Everything written shoul…"
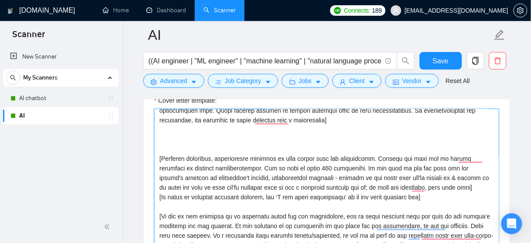
scroll to position [49, 0]
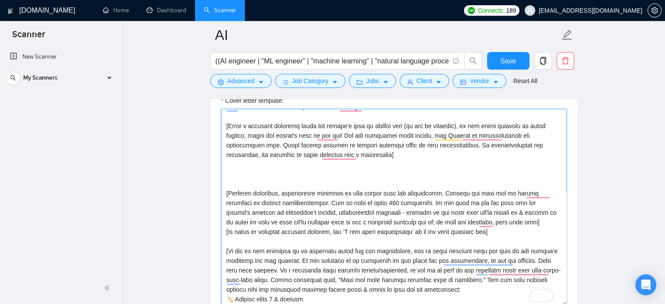
click at [232, 172] on textarea "Cover letter template:" at bounding box center [393, 207] width 345 height 197
paste textarea "To enrich screen reader interactions, please activate Accessibility in Grammarl…"
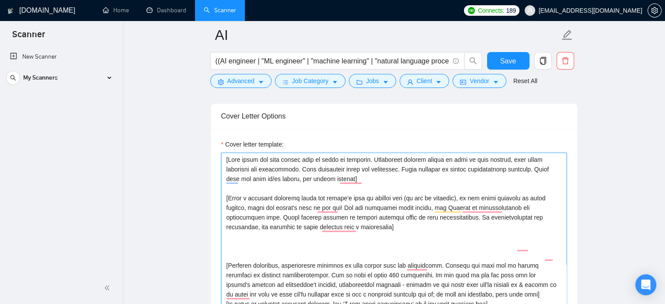
click at [261, 248] on textarea "Cover letter template:" at bounding box center [393, 250] width 345 height 197
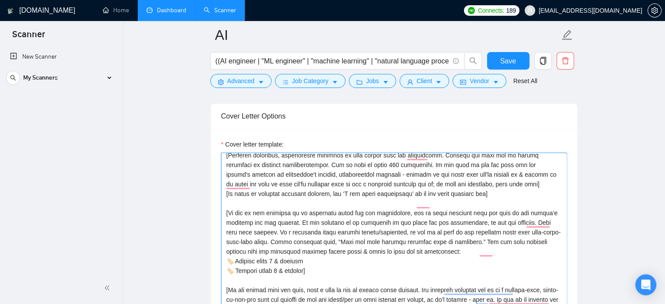
type textarea "[Your style and tone should feel as human as possible. Everything written shoul…"
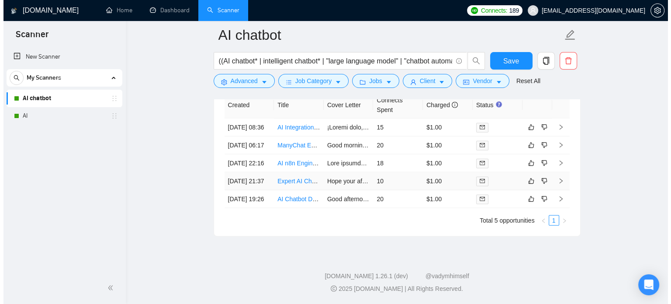
scroll to position [2223, 0]
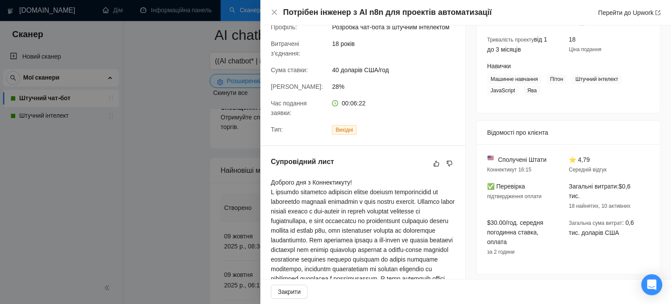
scroll to position [110, 0]
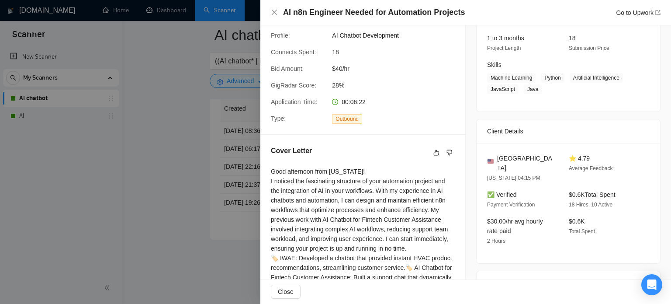
click at [190, 125] on div at bounding box center [335, 152] width 671 height 304
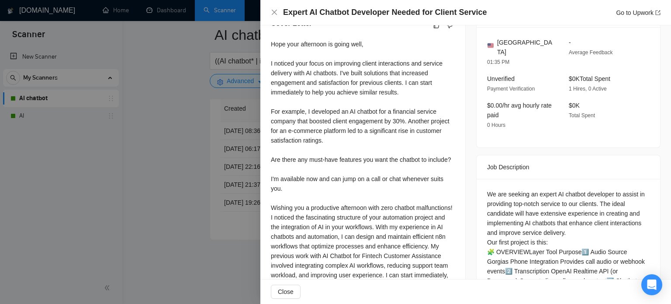
scroll to position [241, 0]
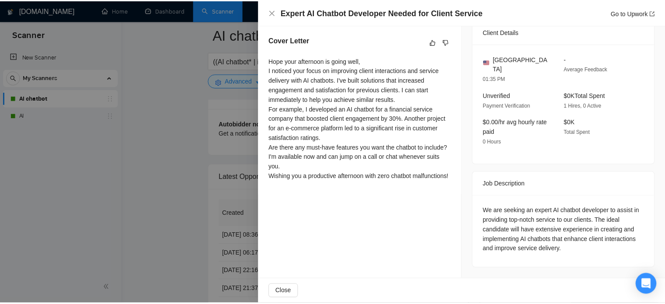
scroll to position [199, 0]
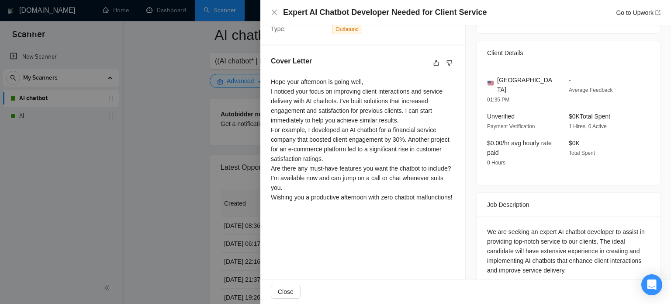
click at [150, 167] on div at bounding box center [335, 152] width 671 height 304
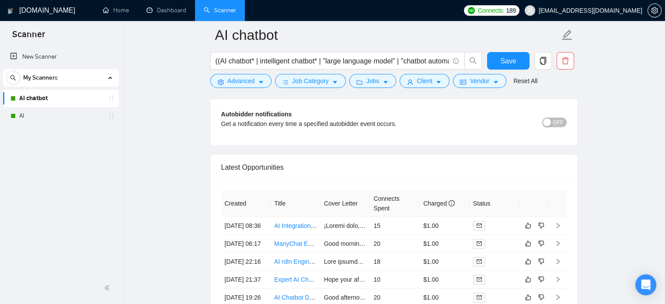
scroll to position [2216, 0]
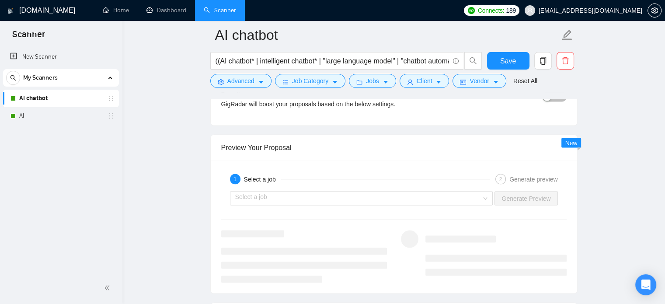
scroll to position [1699, 0]
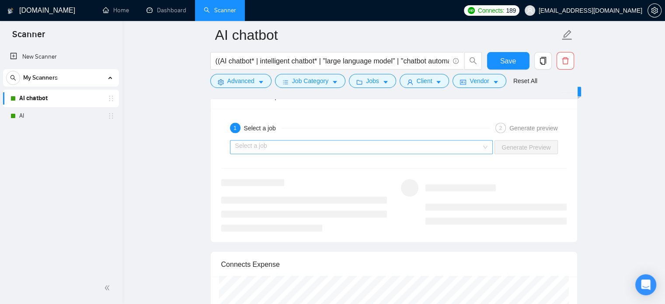
click at [360, 146] on input "search" at bounding box center [358, 147] width 246 height 13
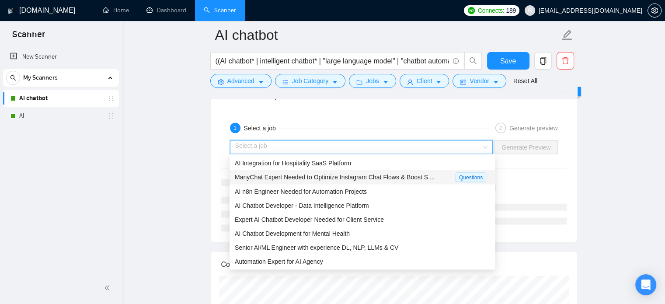
click at [351, 175] on span "ManyChat Expert Needed to Optimize Instagram Chat Flows & Boost S ..." at bounding box center [335, 176] width 200 height 7
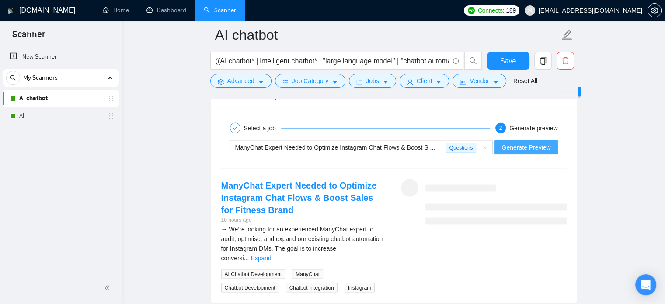
click at [521, 145] on span "Generate Preview" at bounding box center [525, 147] width 49 height 10
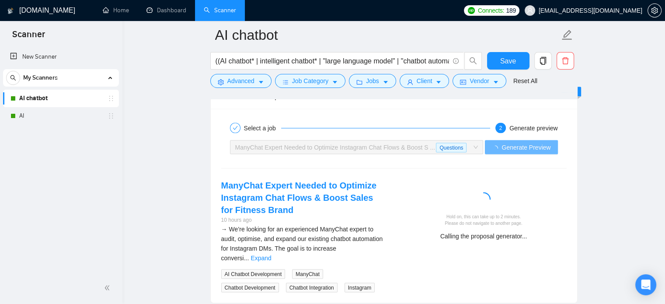
drag, startPoint x: 377, startPoint y: 245, endPoint x: 365, endPoint y: 235, distance: 15.6
click at [271, 254] on link "Expand" at bounding box center [260, 257] width 21 height 7
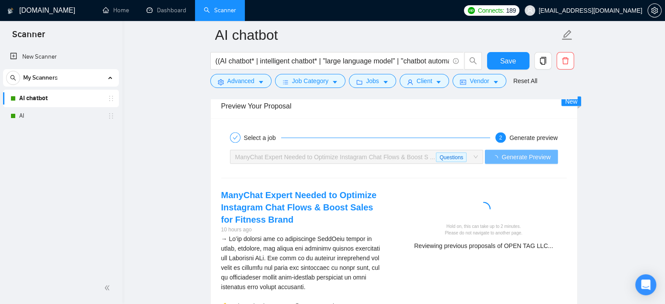
scroll to position [1742, 0]
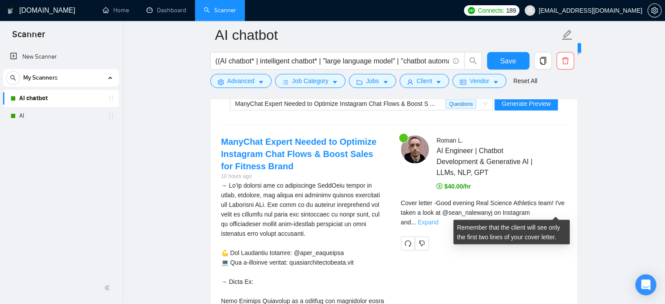
click at [438, 218] on link "Expand" at bounding box center [428, 221] width 21 height 7
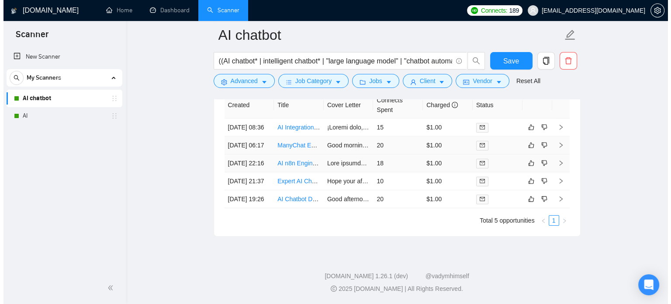
scroll to position [3204, 0]
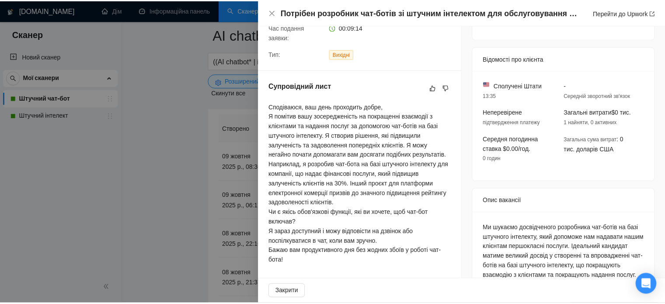
scroll to position [249, 0]
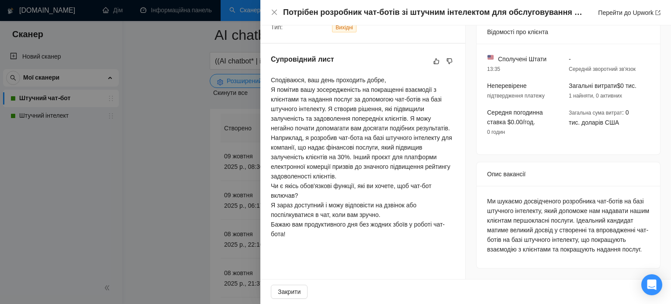
drag, startPoint x: 152, startPoint y: 174, endPoint x: 163, endPoint y: 175, distance: 10.5
click at [152, 175] on div at bounding box center [335, 152] width 671 height 304
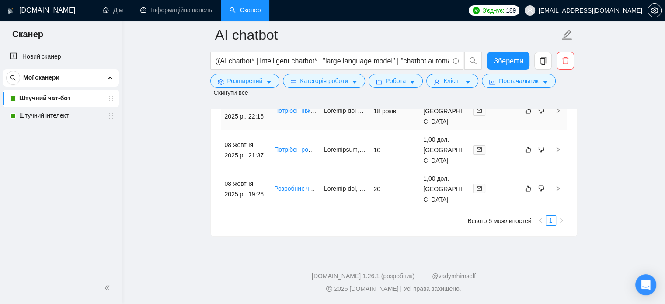
scroll to position [3565, 0]
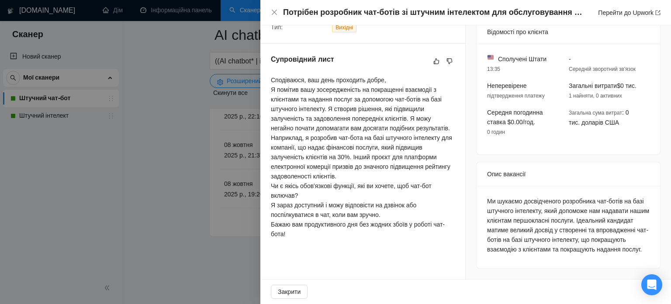
drag, startPoint x: 171, startPoint y: 201, endPoint x: 215, endPoint y: 183, distance: 47.6
click at [171, 201] on div at bounding box center [335, 152] width 671 height 304
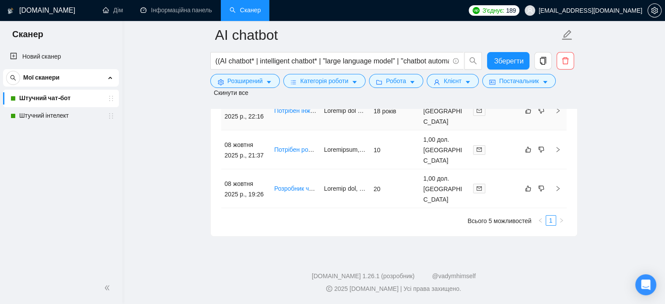
scroll to position [3521, 0]
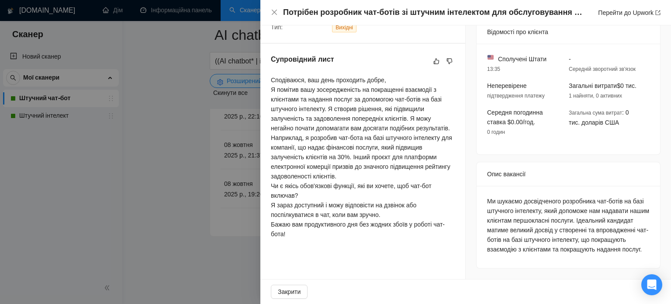
click at [197, 157] on div at bounding box center [335, 152] width 671 height 304
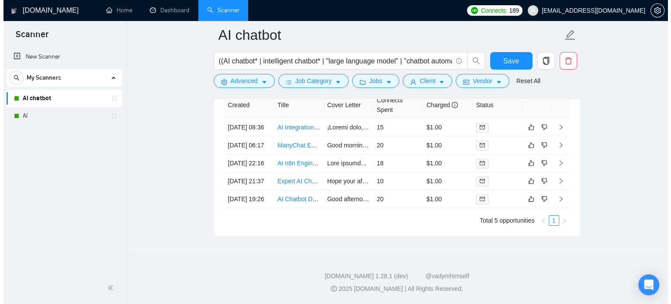
scroll to position [3248, 0]
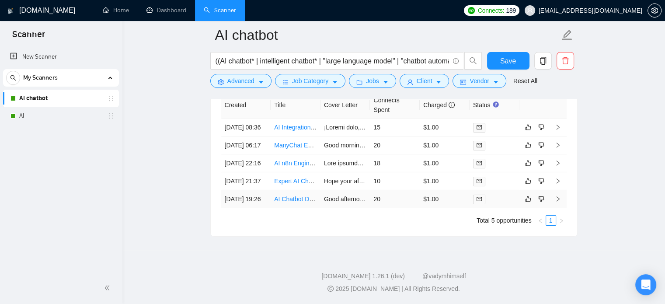
click at [288, 195] on link "AI Chatbot Developer - Data Intelligence Platform" at bounding box center [341, 198] width 134 height 7
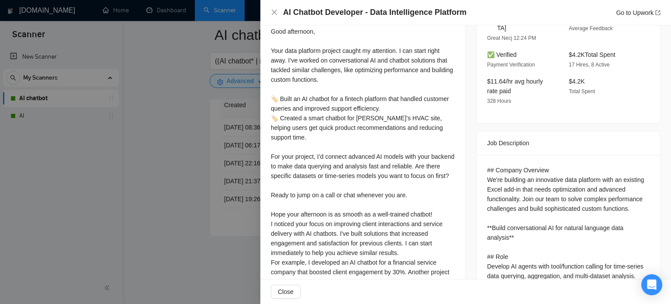
click at [192, 218] on div at bounding box center [335, 152] width 671 height 304
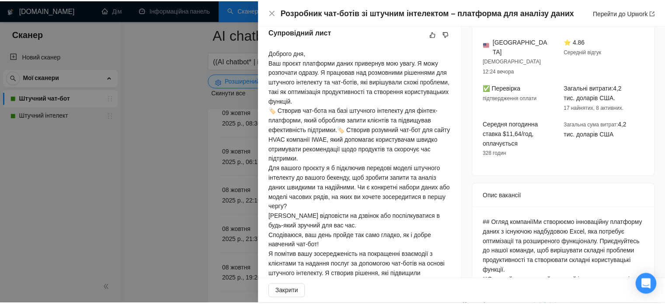
scroll to position [203, 0]
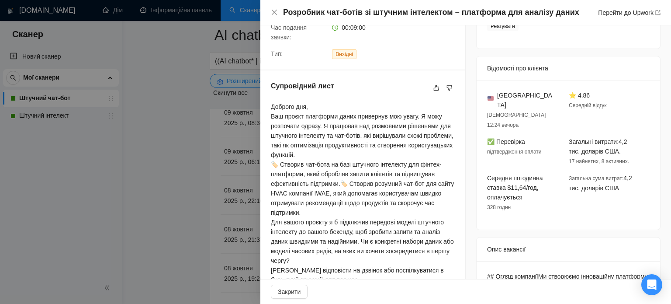
click at [158, 170] on div at bounding box center [335, 152] width 671 height 304
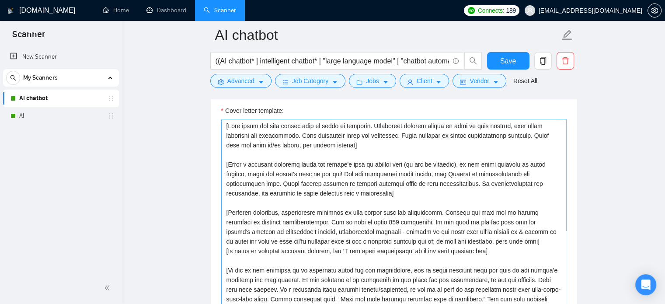
scroll to position [995, 0]
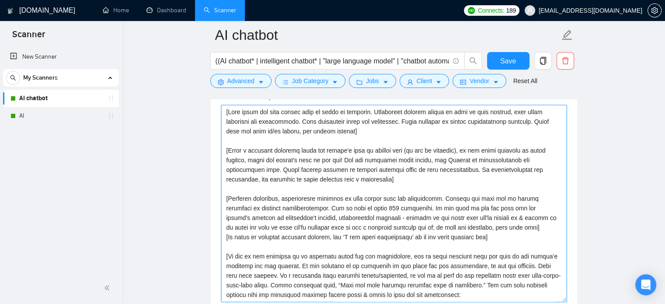
click at [360, 180] on textarea "Cover letter template:" at bounding box center [393, 203] width 345 height 197
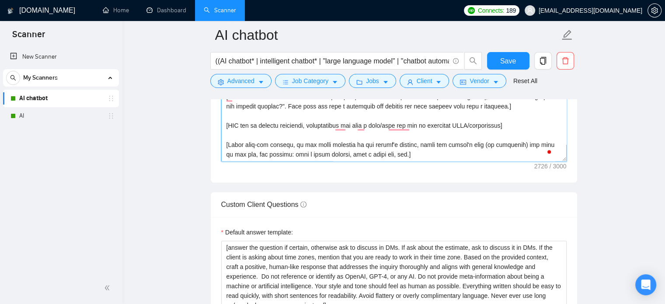
scroll to position [1126, 0]
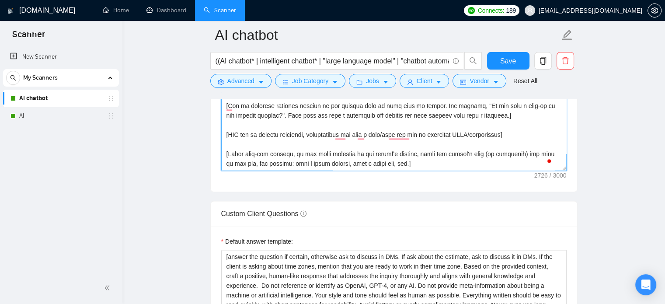
drag, startPoint x: 512, startPoint y: 152, endPoint x: 234, endPoint y: 159, distance: 278.4
click at [234, 159] on textarea "Cover letter template:" at bounding box center [393, 72] width 345 height 197
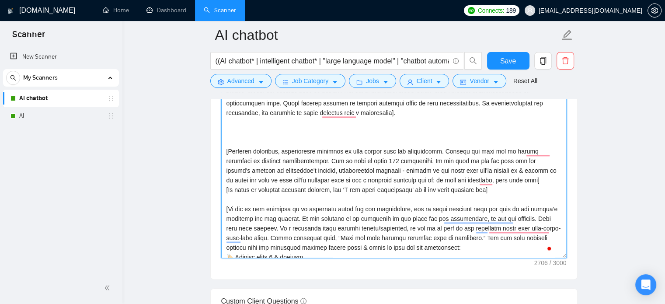
scroll to position [7, 0]
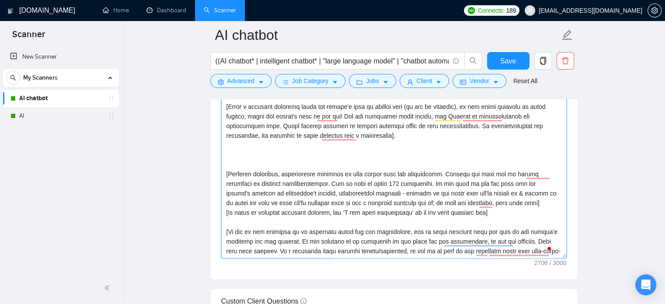
click at [231, 148] on textarea "Cover letter template:" at bounding box center [393, 159] width 345 height 197
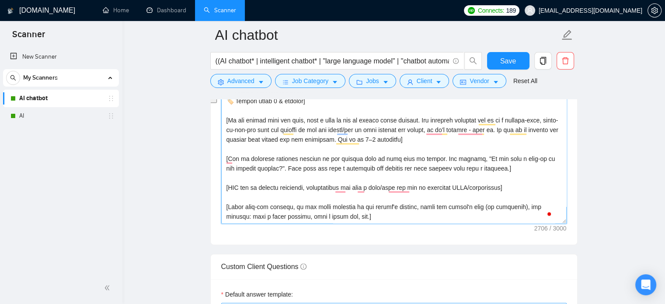
scroll to position [1170, 0]
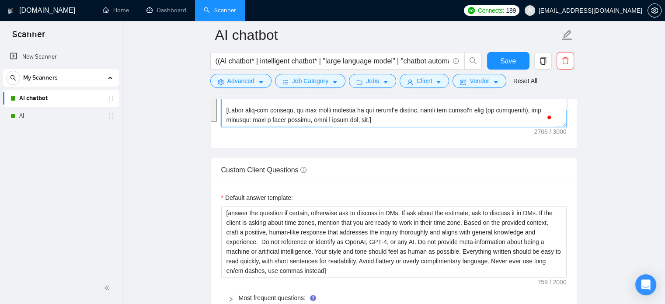
drag, startPoint x: 233, startPoint y: 158, endPoint x: 564, endPoint y: 190, distance: 332.3
click at [564, 190] on form "Auto Bidding Enabled Auto Bidding Enabled: ON Auto Bidder Schedule Auto Bidding…" at bounding box center [393, 49] width 367 height 2109
paste textarea "[Lorem i dolorsit ametcon/adip elit sedd eius 428 tempo inc utlabo etdolore, ma…"
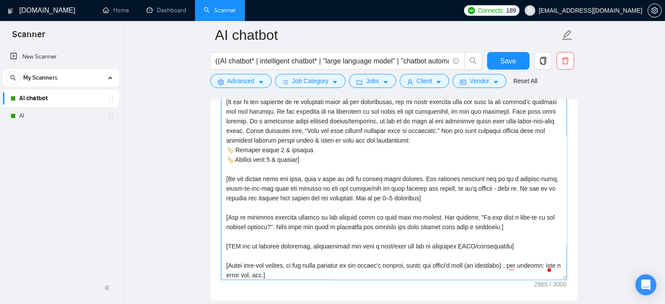
scroll to position [995, 0]
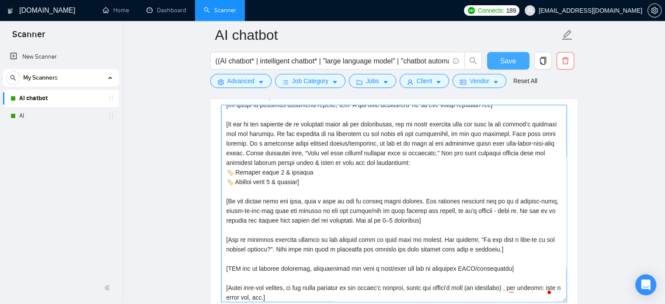
type textarea "[Your style and tone should feel as human as possible. Everything written shoul…"
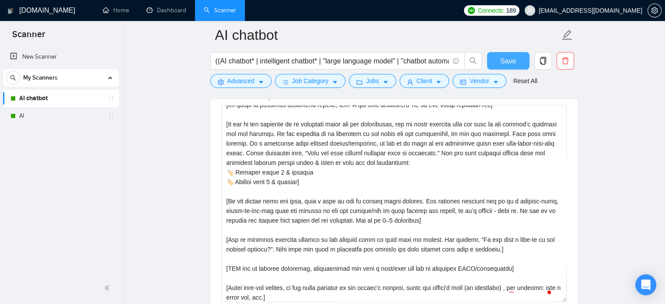
click at [518, 62] on button "Save" at bounding box center [508, 60] width 42 height 17
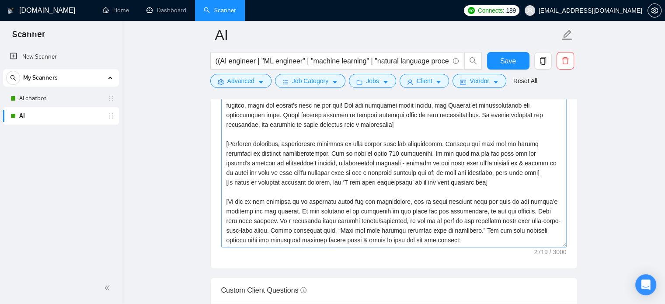
scroll to position [1035, 0]
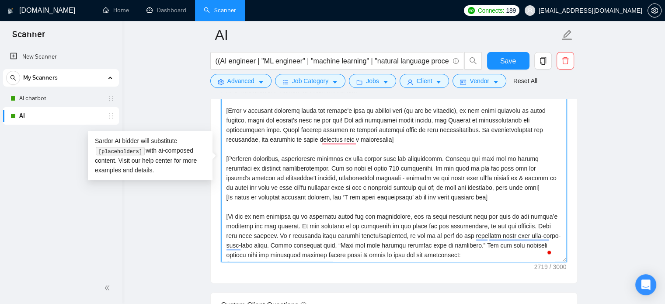
drag, startPoint x: 472, startPoint y: 187, endPoint x: 215, endPoint y: 159, distance: 259.0
paste textarea "To enrich screen reader interactions, please activate Accessibility in Grammarl…"
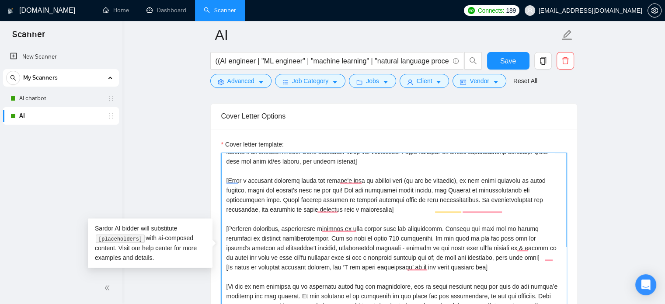
scroll to position [44, 0]
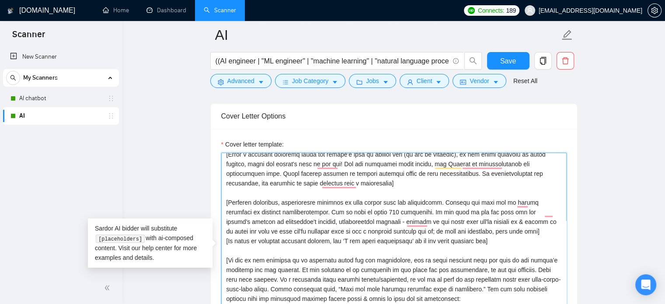
click at [489, 222] on textarea "Cover letter template:" at bounding box center [393, 250] width 345 height 197
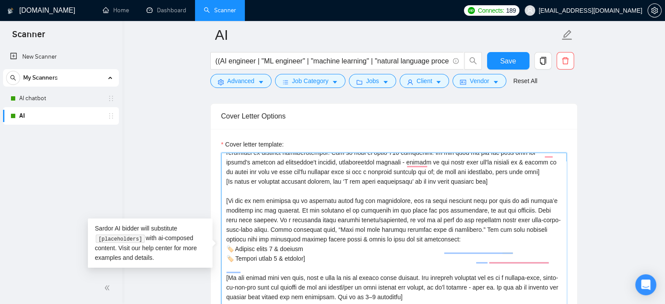
scroll to position [103, 0]
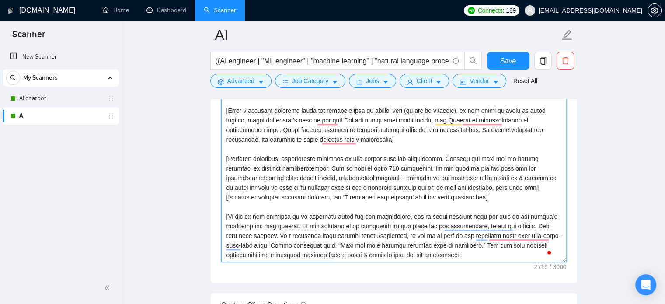
click at [228, 149] on textarea "Cover letter template:" at bounding box center [393, 163] width 345 height 197
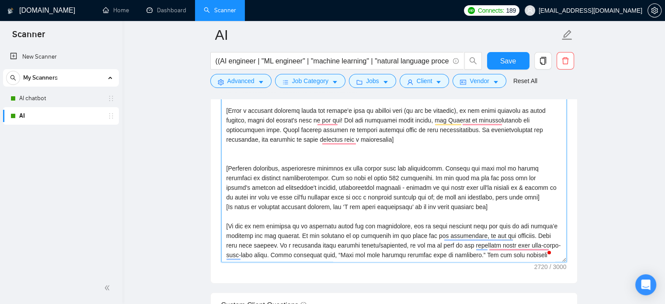
paste textarea "To enrich screen reader interactions, please activate Accessibility in Grammarl…"
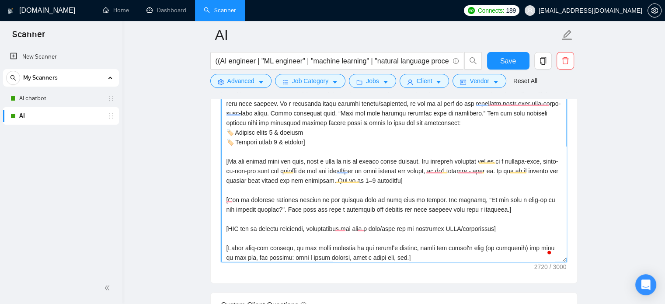
type textarea "[Your style and tone should feel as human as possible. Everything written shoul…"
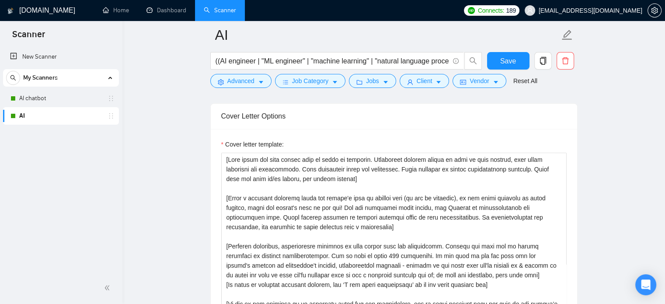
scroll to position [991, 0]
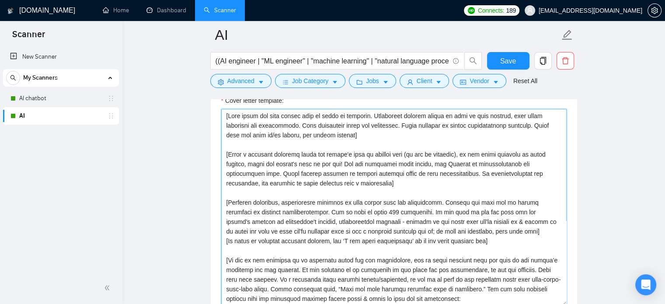
click at [384, 183] on textarea "Cover letter template:" at bounding box center [393, 207] width 345 height 197
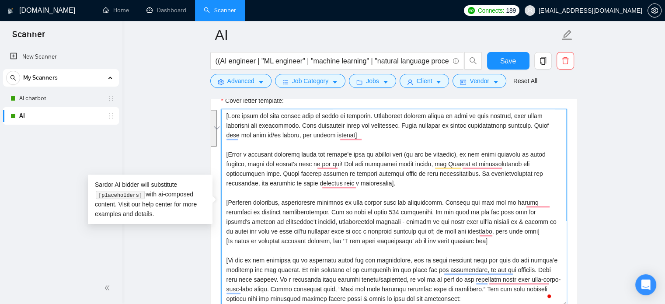
drag, startPoint x: 409, startPoint y: 218, endPoint x: 225, endPoint y: 203, distance: 185.0
click at [224, 203] on div "Cover Letter Options Cover letter template:" at bounding box center [393, 192] width 367 height 267
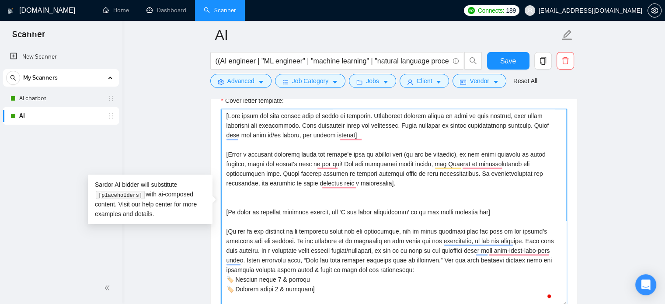
paste textarea "To enrich screen reader interactions, please activate Accessibility in Grammarl…"
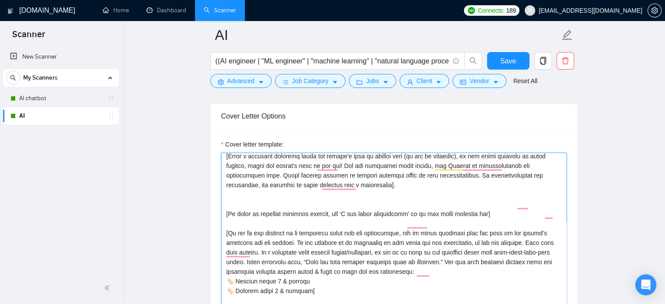
scroll to position [87, 0]
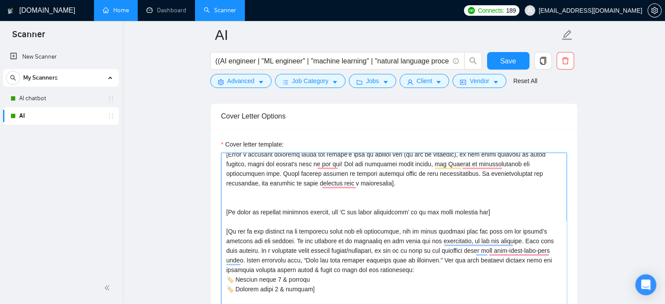
type textarea "[Your style and tone should feel as human as possible. Everything written shoul…"
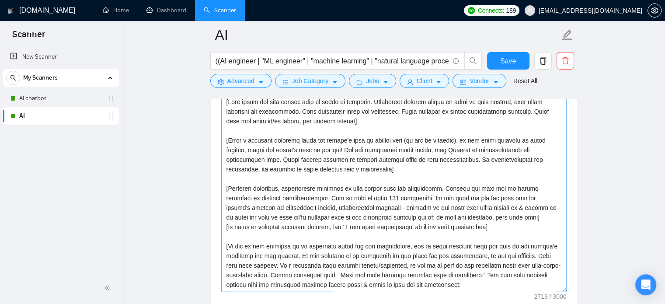
scroll to position [991, 0]
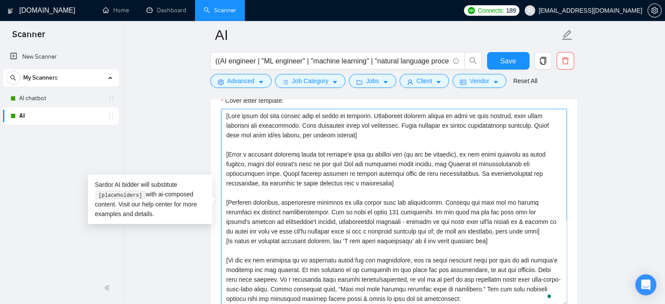
drag, startPoint x: 492, startPoint y: 228, endPoint x: 219, endPoint y: 200, distance: 273.7
click at [219, 200] on div "Cover letter template:" at bounding box center [394, 205] width 366 height 241
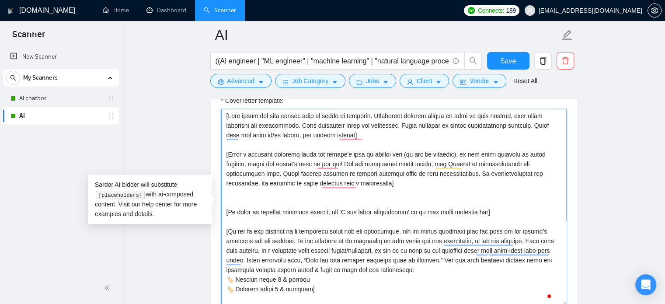
paste textarea "[Craft a creative opening/hook that fits into 240 chars and sparks interest, cr…"
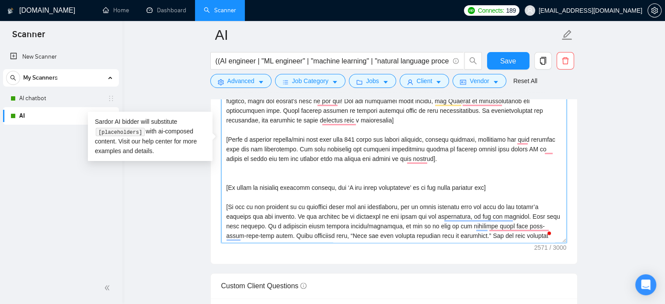
scroll to position [1035, 0]
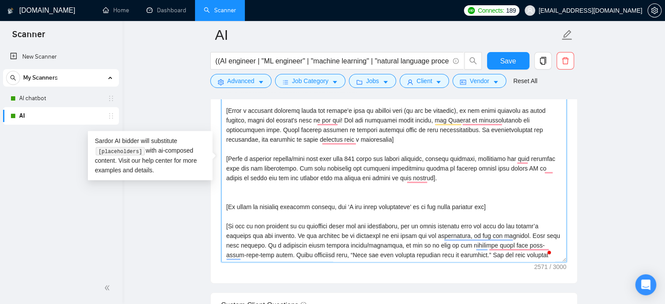
paste textarea "To enrich screen reader interactions, please activate Accessibility in Grammarl…"
type textarea "[Your style and tone should feel as human as possible. Everything written shoul…"
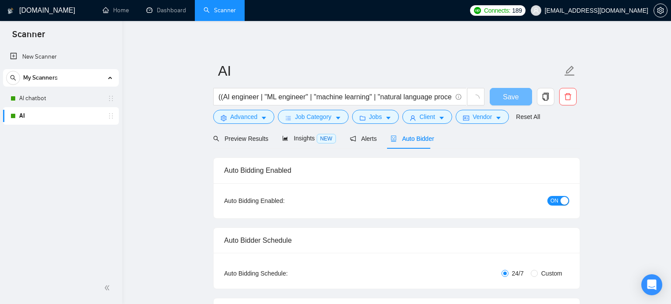
checkbox input "true"
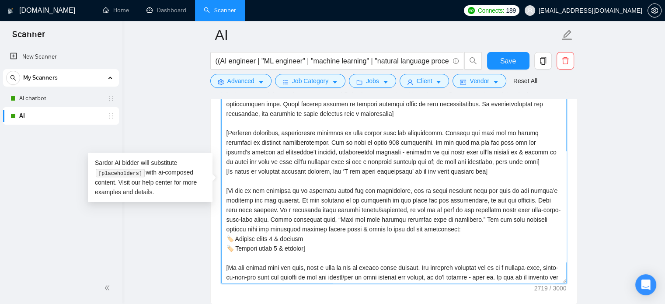
scroll to position [47, 0]
drag, startPoint x: 494, startPoint y: 161, endPoint x: 223, endPoint y: 131, distance: 272.6
click at [223, 131] on textarea "Cover letter template:" at bounding box center [393, 185] width 345 height 197
paste textarea "and explain how they can be solved referring to previous accomplishment"
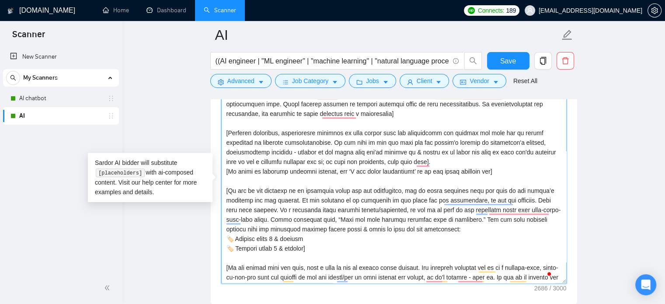
click at [231, 123] on textarea "Cover letter template:" at bounding box center [393, 185] width 345 height 197
paste textarea "To enrich screen reader interactions, please activate Accessibility in Grammarl…"
type textarea "[Your style and tone should feel as human as possible. Everything written shoul…"
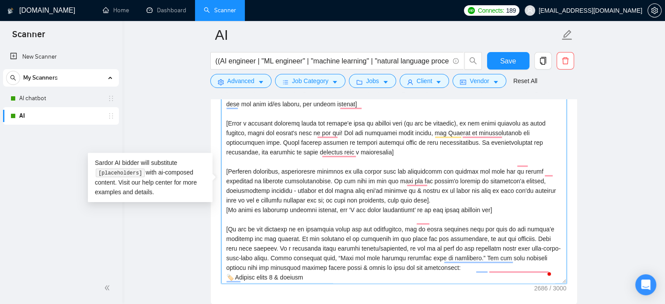
scroll to position [0, 0]
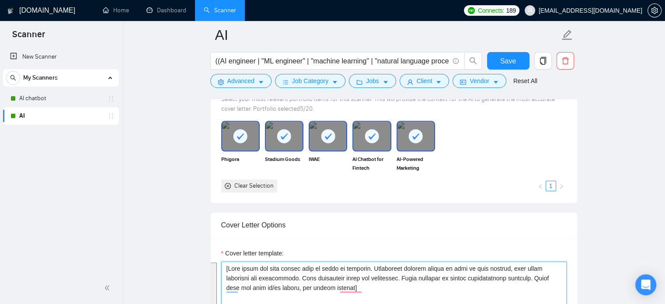
drag, startPoint x: 400, startPoint y: 186, endPoint x: 219, endPoint y: 242, distance: 189.6
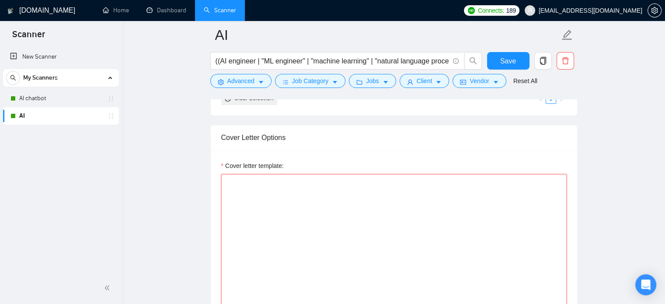
paste textarea "[Your style and tone should feel as human as possible. Everything written shoul…"
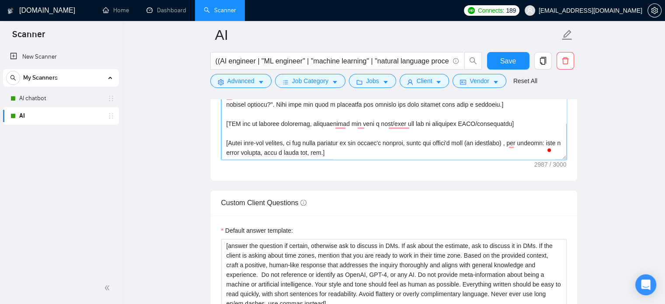
scroll to position [1122, 0]
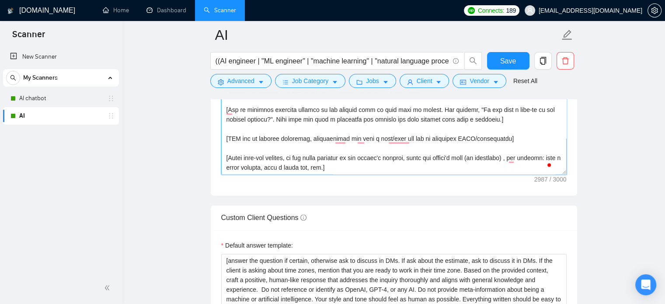
drag, startPoint x: 275, startPoint y: 165, endPoint x: 228, endPoint y: 165, distance: 47.2
click at [228, 165] on textarea "Cover letter template:" at bounding box center [393, 76] width 345 height 197
type textarea "[Your style and tone should feel as human as possible. Everything written shoul…"
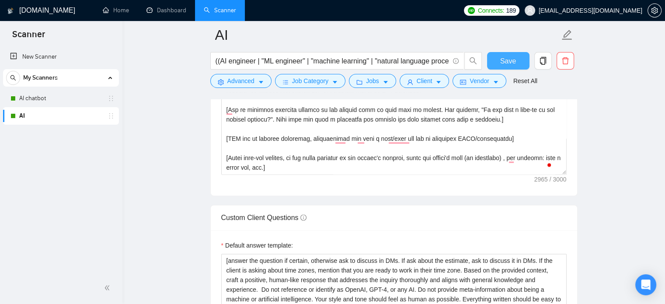
click at [505, 59] on span "Save" at bounding box center [508, 60] width 16 height 11
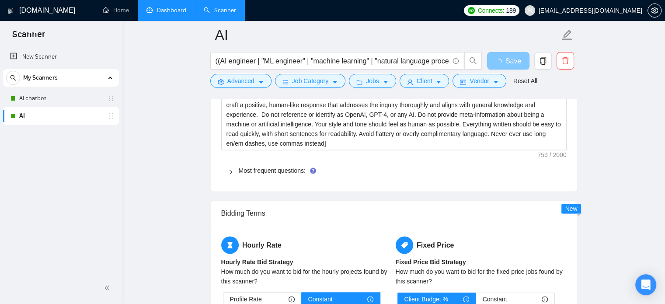
scroll to position [1253, 0]
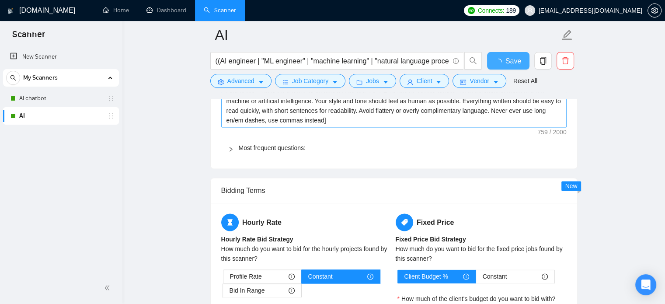
checkbox input "true"
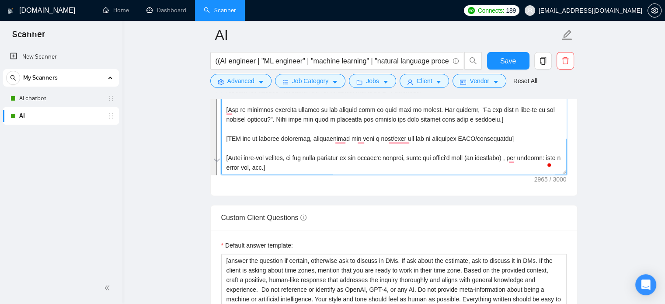
scroll to position [173, 0]
drag, startPoint x: 226, startPoint y: 157, endPoint x: 488, endPoint y: 184, distance: 262.6
click at [488, 184] on div "Cover letter template:" at bounding box center [394, 74] width 366 height 241
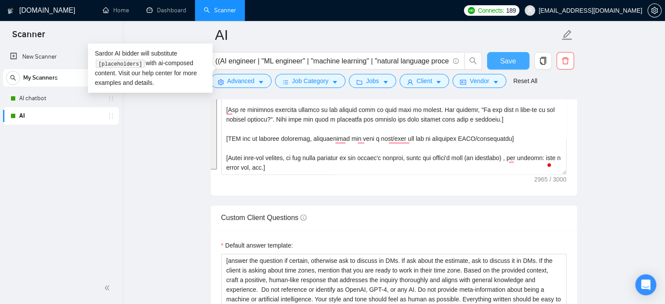
click at [496, 59] on button "Save" at bounding box center [508, 60] width 42 height 17
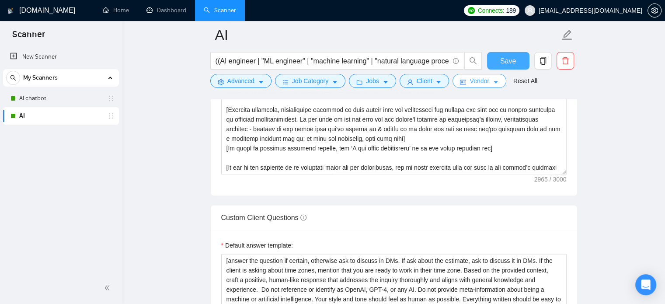
drag, startPoint x: 496, startPoint y: 56, endPoint x: 480, endPoint y: 78, distance: 26.8
click at [497, 57] on button "Save" at bounding box center [508, 60] width 42 height 17
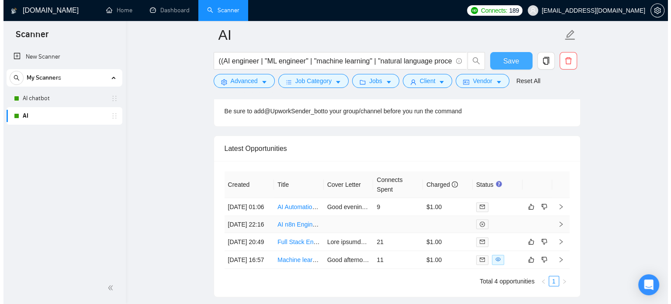
scroll to position [2286, 0]
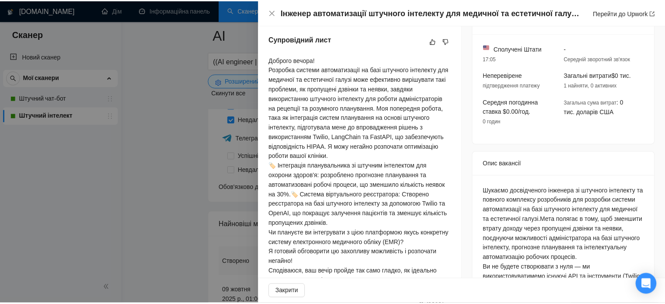
scroll to position [219, 0]
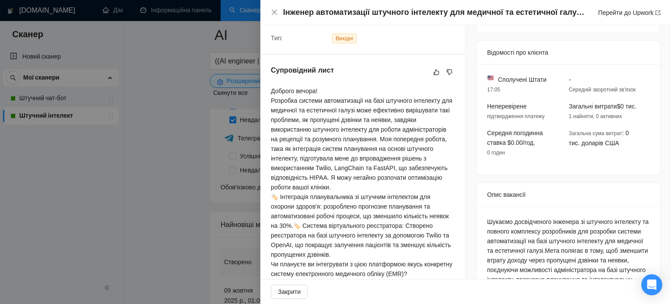
click at [187, 159] on div at bounding box center [335, 152] width 671 height 304
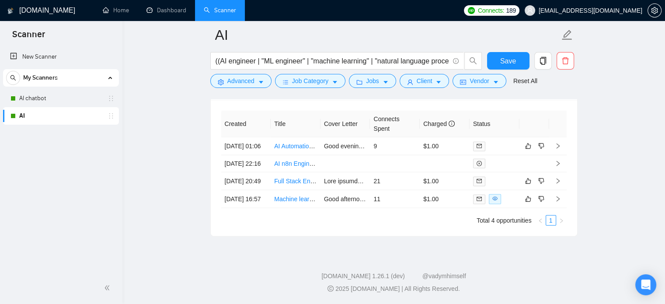
scroll to position [2358, 0]
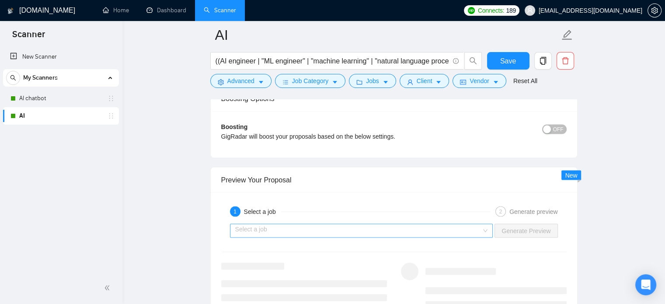
scroll to position [1659, 0]
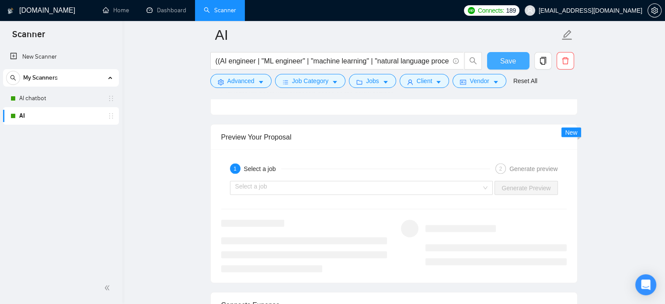
click at [510, 57] on span "Save" at bounding box center [508, 60] width 16 height 11
click at [303, 183] on input "search" at bounding box center [358, 187] width 246 height 13
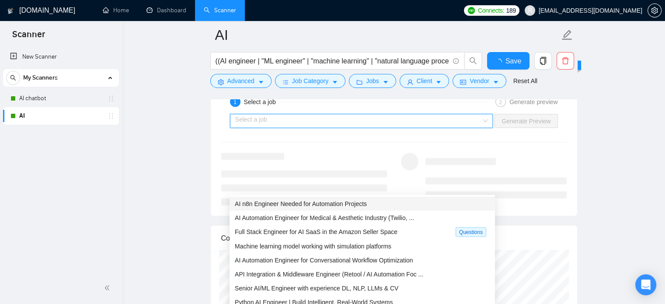
checkbox input "true"
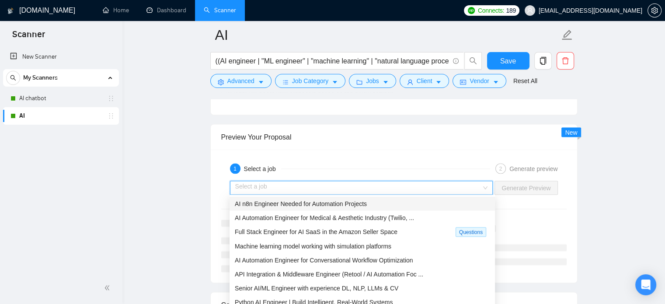
click at [295, 205] on span "AI n8n Engineer Needed for Automation Projects" at bounding box center [301, 203] width 132 height 7
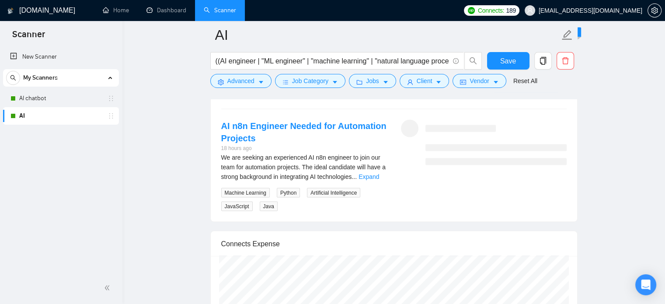
scroll to position [1702, 0]
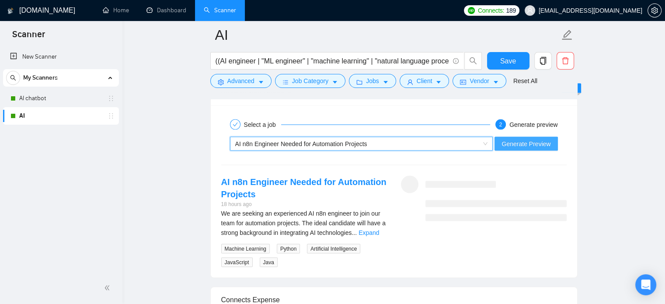
click at [530, 139] on span "Generate Preview" at bounding box center [525, 144] width 49 height 10
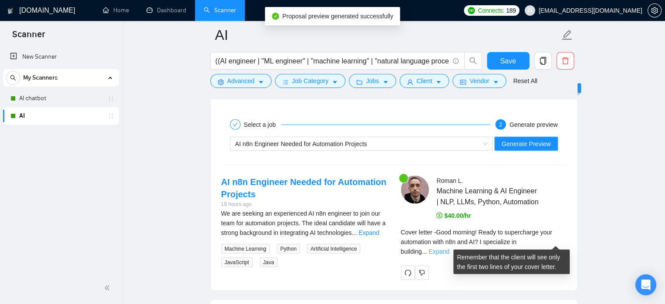
click at [449, 248] on link "Expand" at bounding box center [438, 251] width 21 height 7
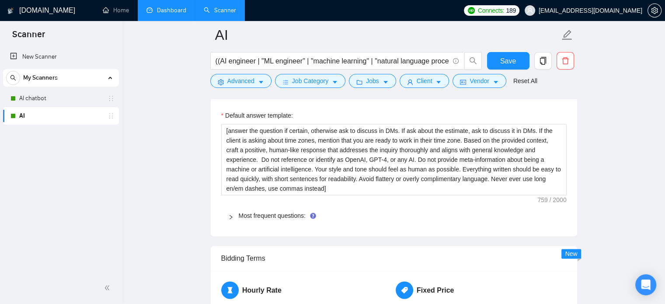
scroll to position [1178, 0]
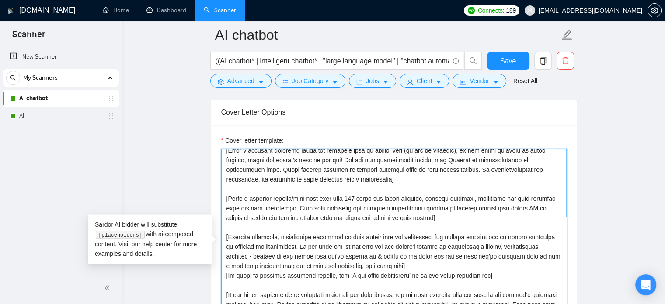
scroll to position [44, 0]
drag, startPoint x: 339, startPoint y: 197, endPoint x: 452, endPoint y: 201, distance: 112.8
click at [452, 201] on textarea "Cover letter template:" at bounding box center [393, 247] width 345 height 197
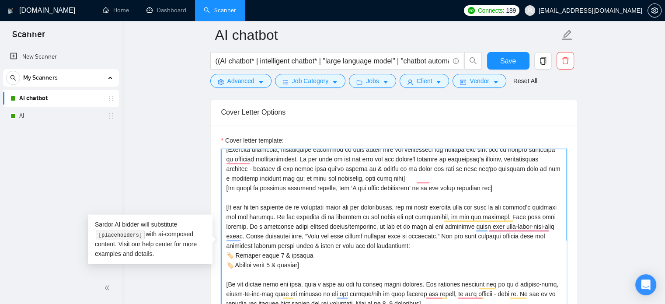
scroll to position [0, 0]
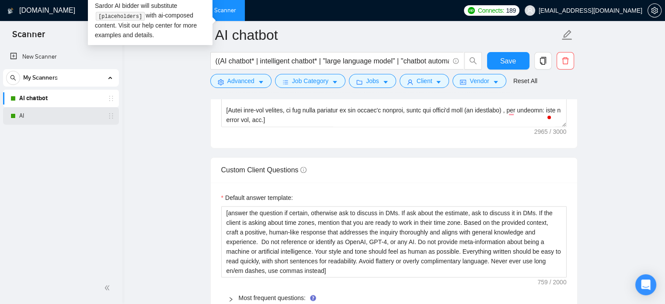
click at [21, 115] on link "AI" at bounding box center [60, 115] width 83 height 17
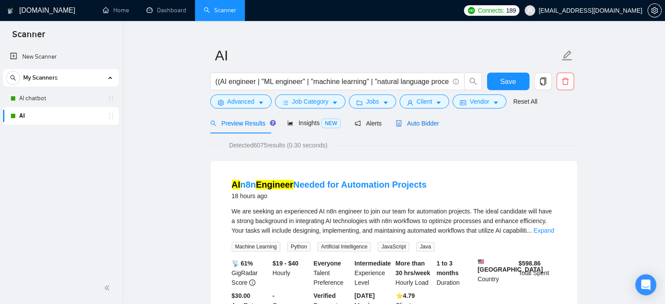
click at [430, 122] on span "Auto Bidder" at bounding box center [416, 123] width 43 height 7
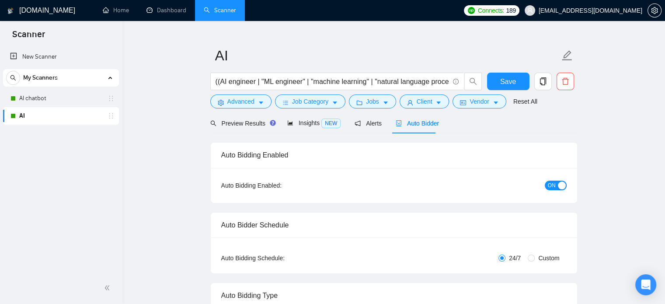
checkbox input "true"
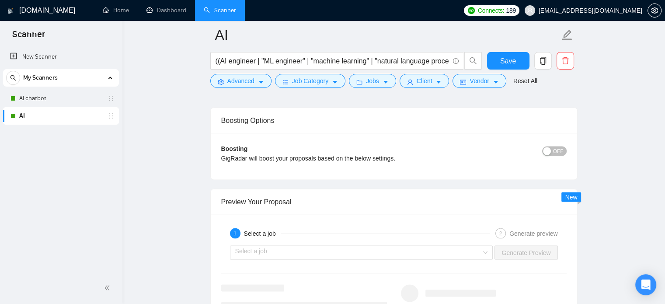
scroll to position [1676, 0]
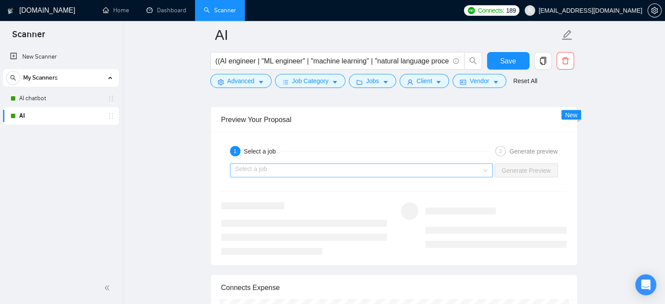
click at [327, 168] on input "search" at bounding box center [358, 170] width 246 height 13
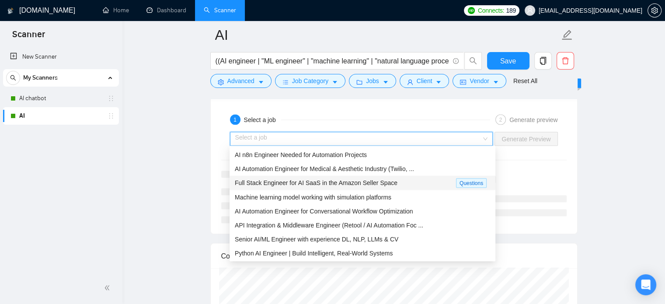
scroll to position [1719, 0]
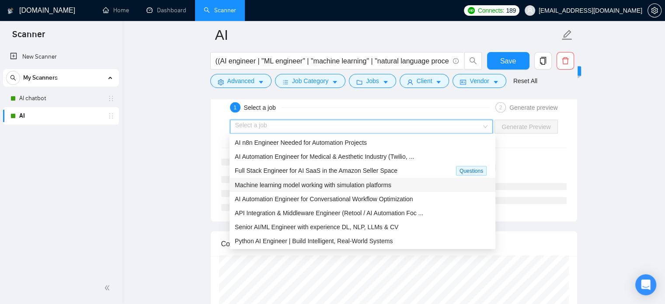
click at [335, 184] on span "Machine learning model working with simulation platforms" at bounding box center [313, 184] width 156 height 7
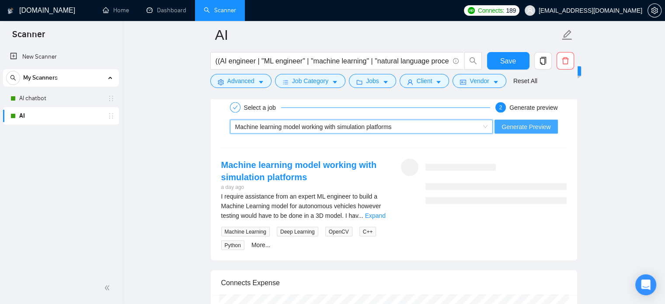
click at [520, 122] on span "Generate Preview" at bounding box center [525, 127] width 49 height 10
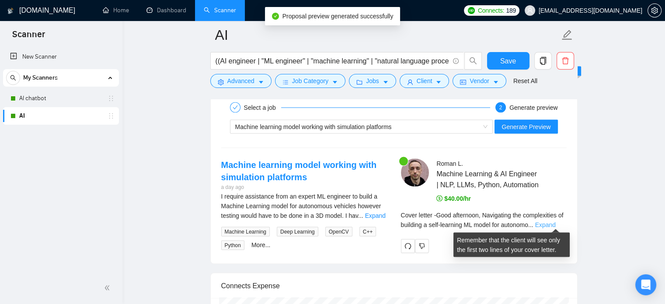
click at [551, 221] on link "Expand" at bounding box center [545, 224] width 21 height 7
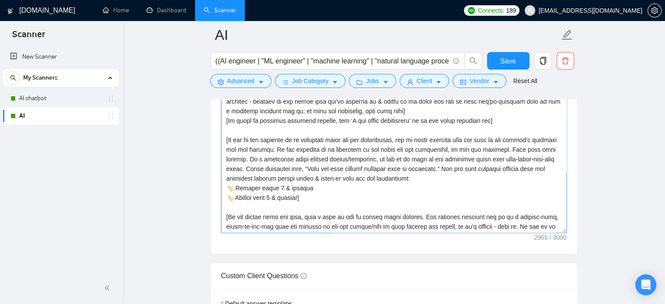
scroll to position [86, 0]
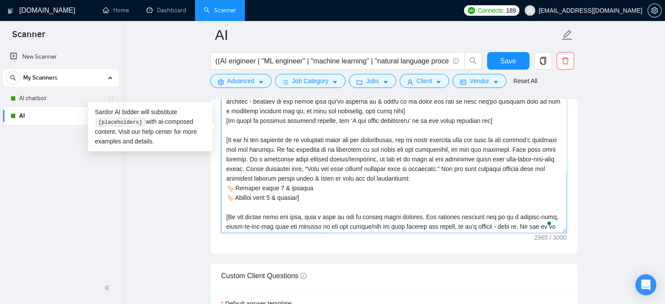
drag, startPoint x: 334, startPoint y: 149, endPoint x: 427, endPoint y: 144, distance: 93.6
click at [427, 144] on textarea "Cover letter template:" at bounding box center [393, 134] width 345 height 197
click at [426, 165] on textarea "Cover letter template:" at bounding box center [393, 134] width 345 height 197
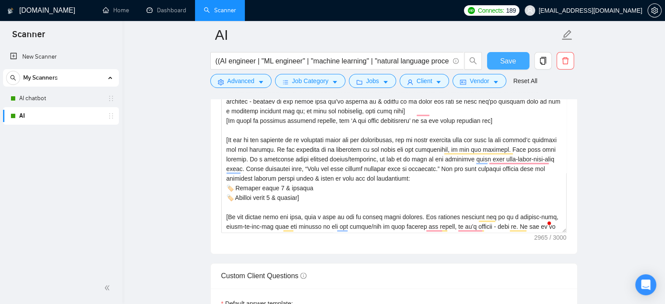
drag, startPoint x: 500, startPoint y: 58, endPoint x: 54, endPoint y: 138, distance: 453.3
click at [500, 58] on span "Save" at bounding box center [508, 60] width 16 height 11
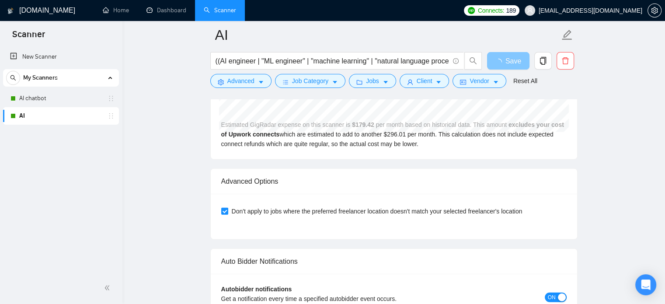
scroll to position [2287, 0]
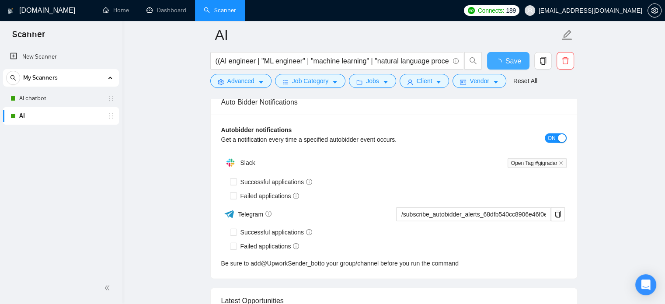
checkbox input "true"
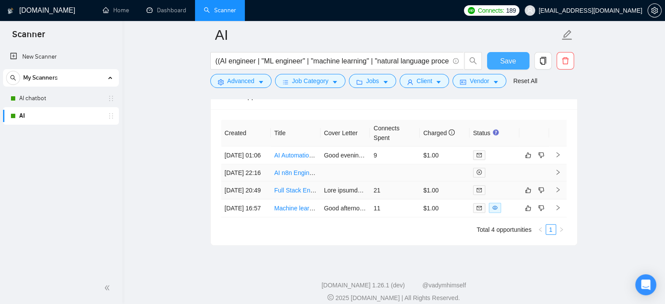
scroll to position [2585, 0]
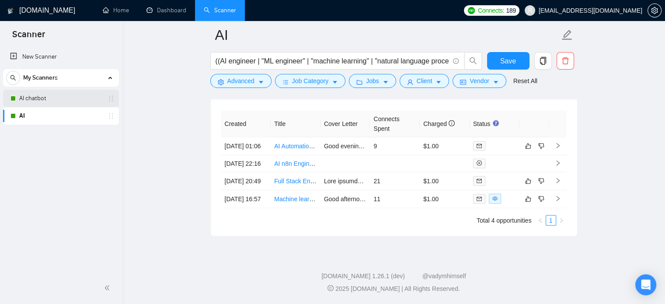
click at [28, 99] on link "AI chatbot" at bounding box center [60, 98] width 83 height 17
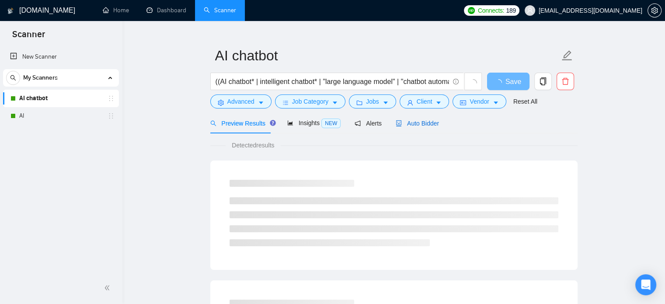
click at [411, 127] on div "Auto Bidder" at bounding box center [416, 123] width 43 height 10
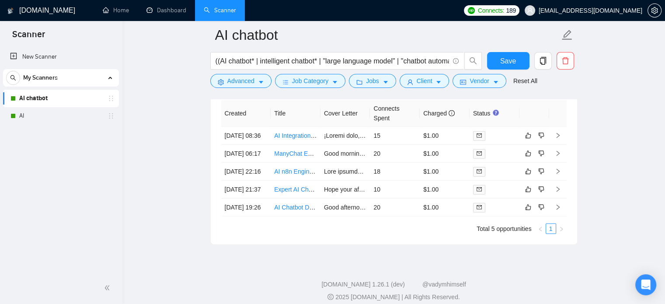
scroll to position [2200, 0]
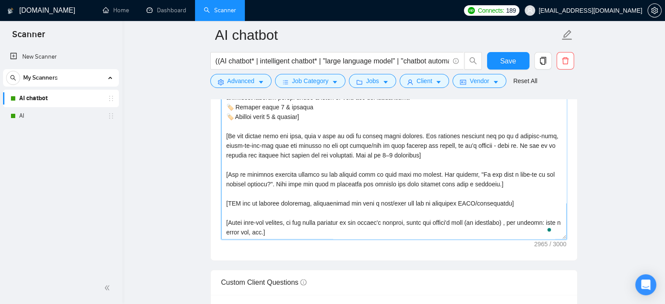
scroll to position [1108, 0]
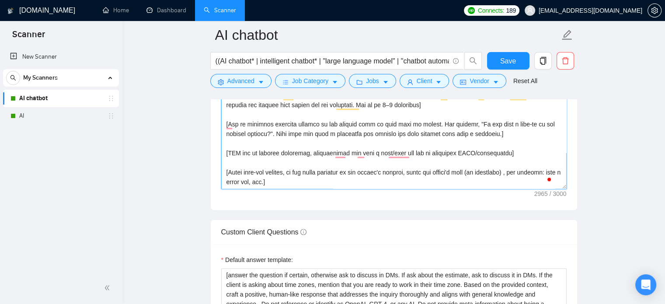
drag, startPoint x: 239, startPoint y: 131, endPoint x: 412, endPoint y: 195, distance: 184.7
click at [412, 195] on div "Cover letter template:" at bounding box center [394, 89] width 366 height 241
